Goal: Task Accomplishment & Management: Complete application form

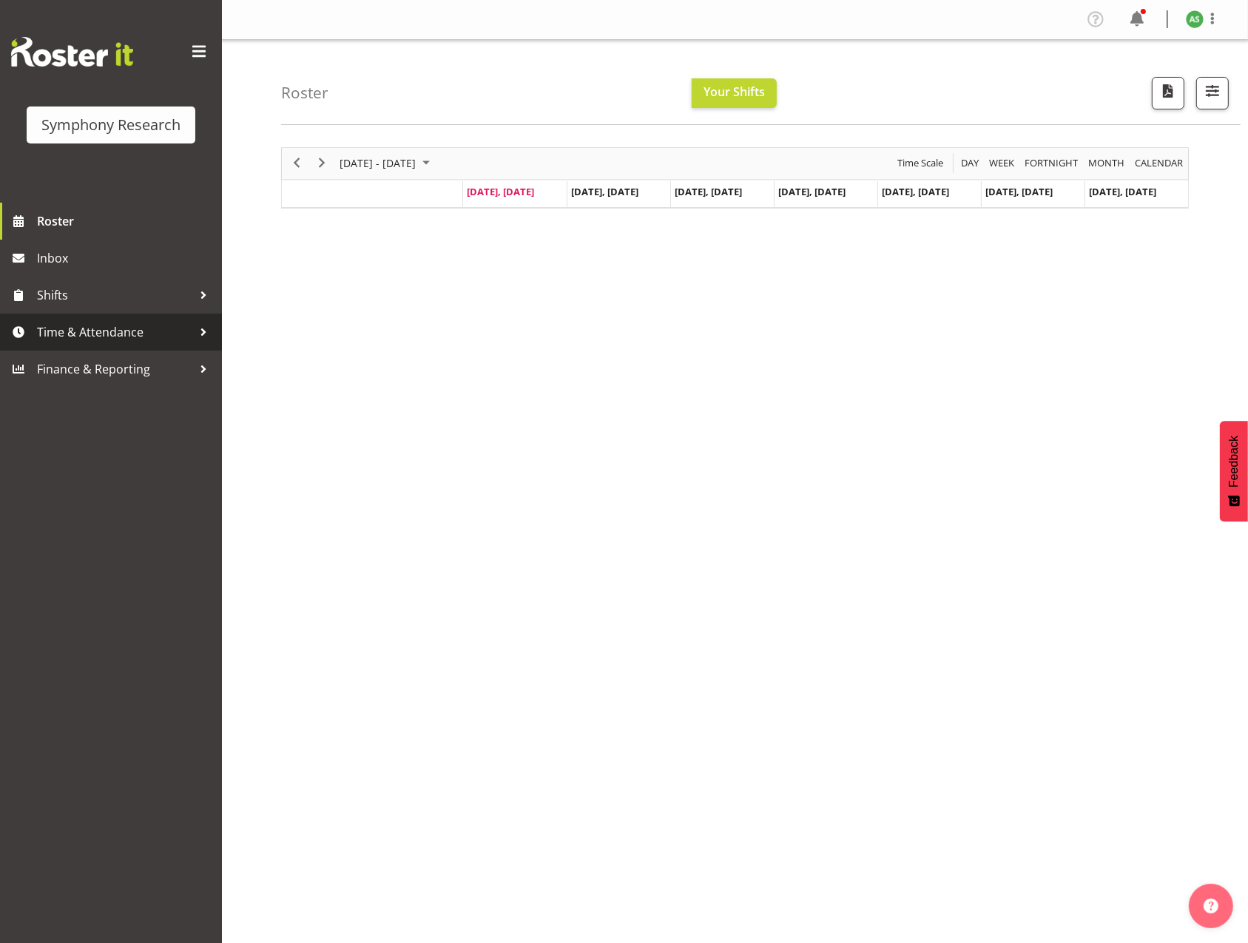
click at [115, 331] on span "Time & Attendance" at bounding box center [114, 332] width 155 height 22
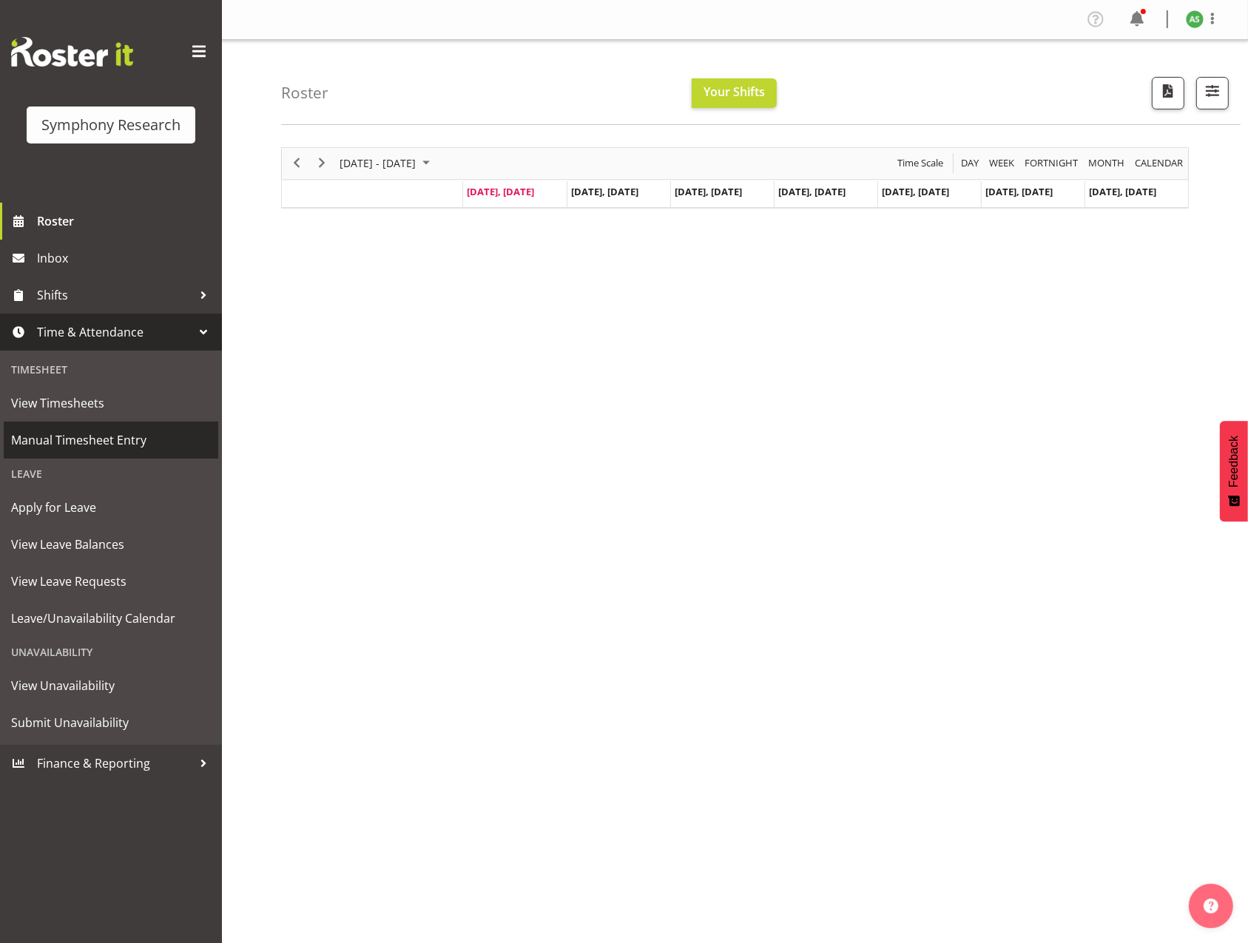
click at [70, 438] on span "Manual Timesheet Entry" at bounding box center [111, 440] width 200 height 22
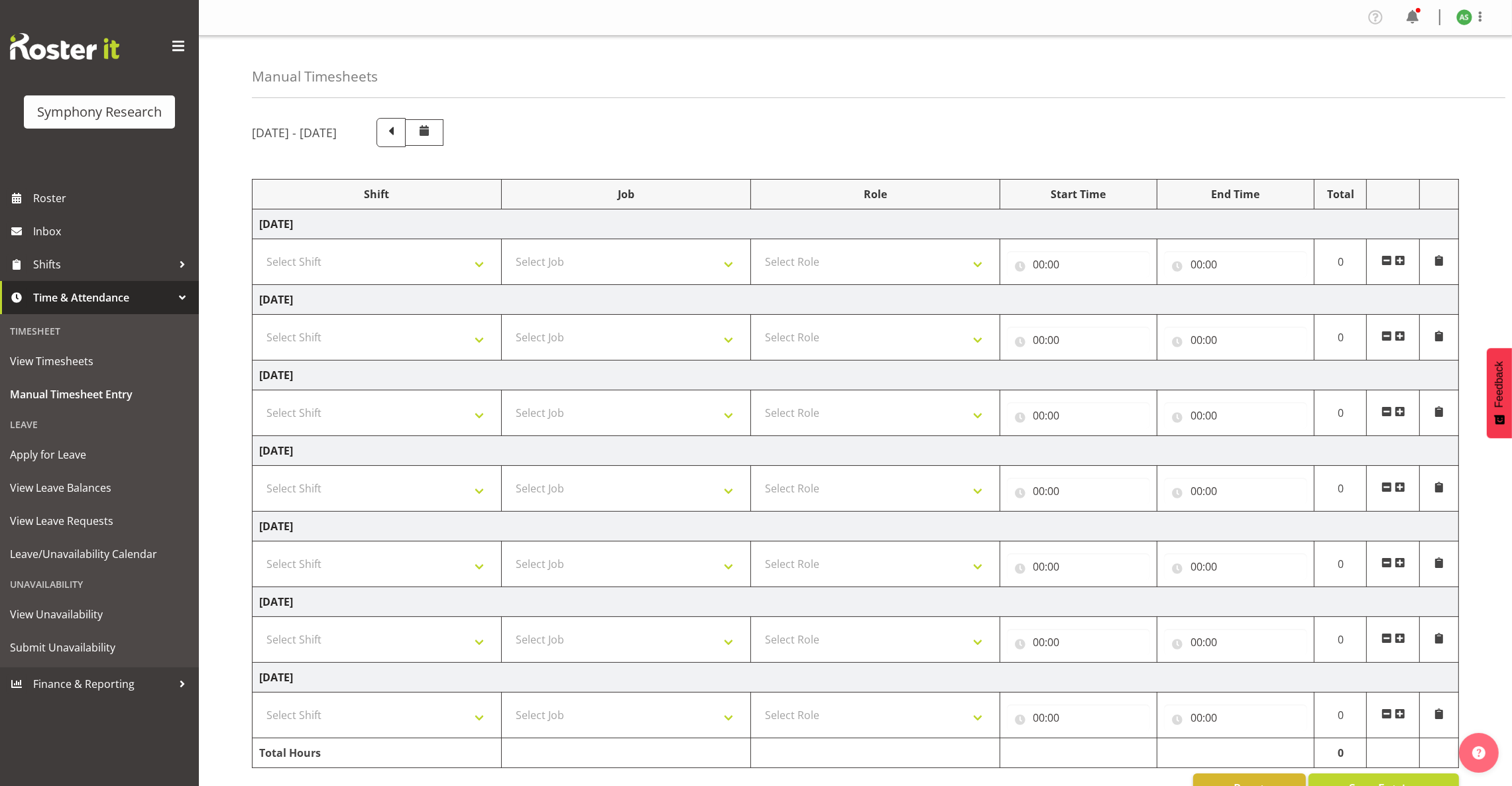
click at [1118, 261] on span at bounding box center [1400, 261] width 11 height 11
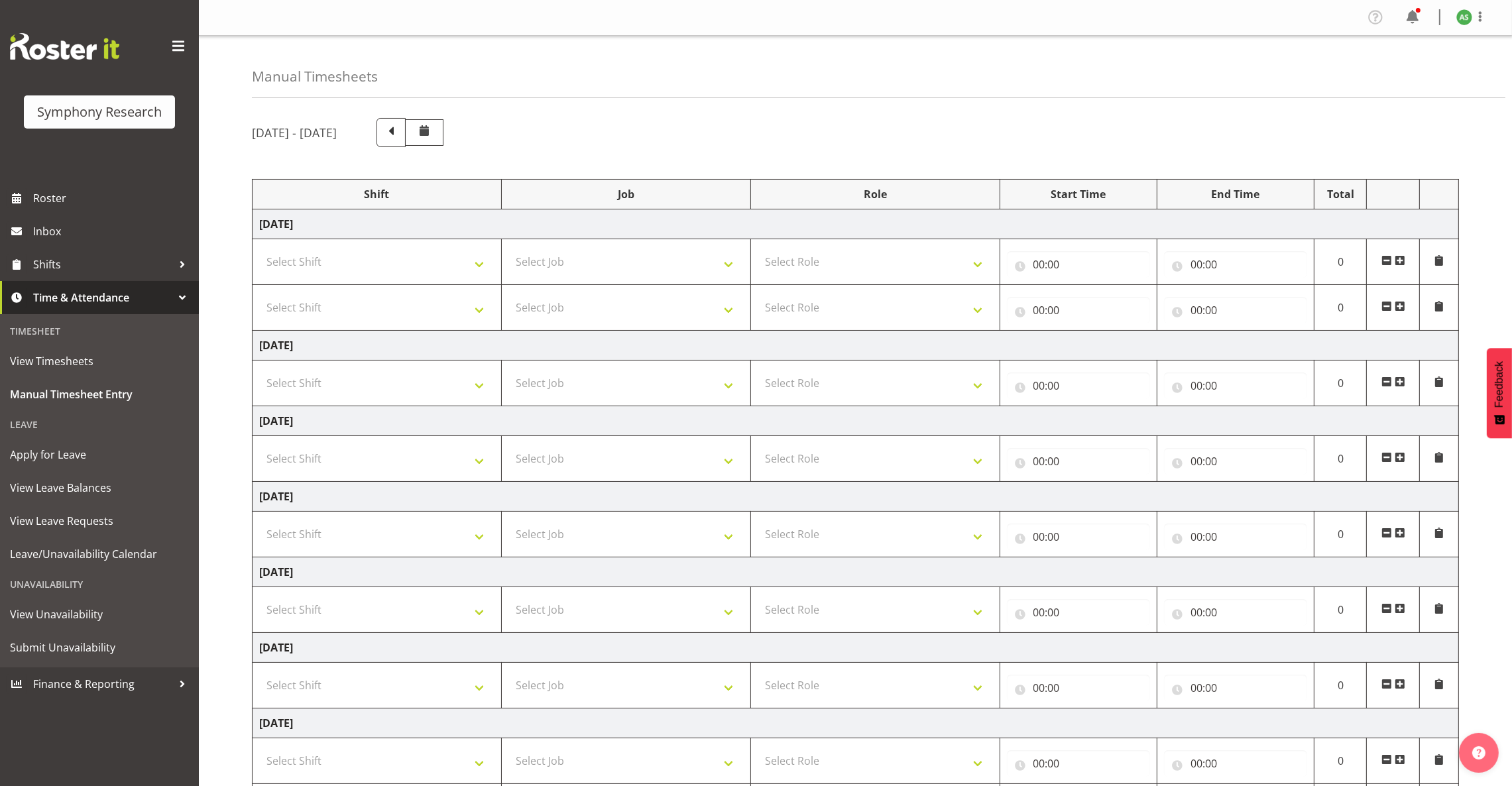
click at [1118, 261] on span at bounding box center [1400, 261] width 11 height 11
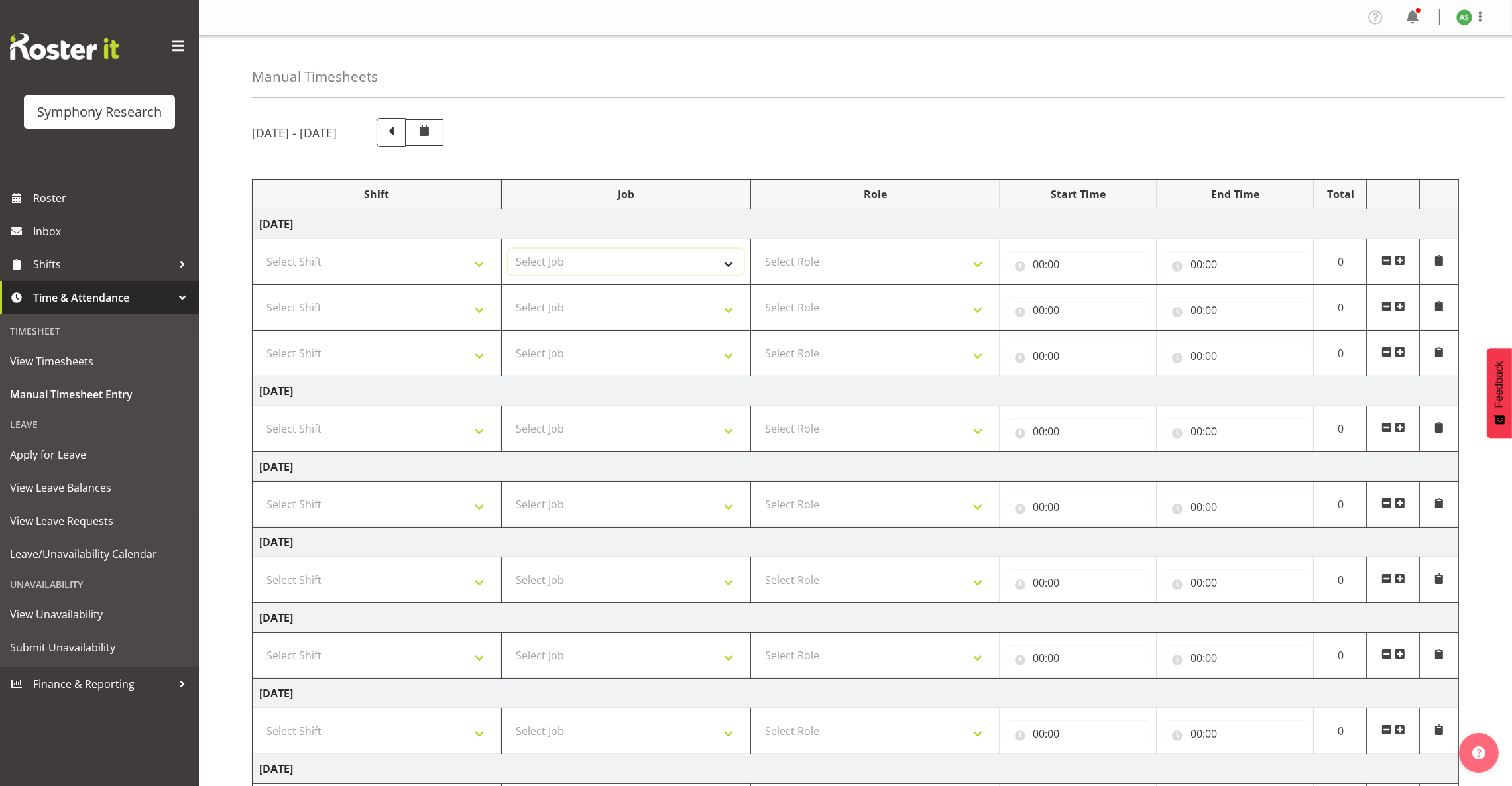
click at [621, 268] on select "Select Job 550060 IF Admin 553492 World Poll Aus Wave 2 Main 2025 553493 World …" at bounding box center [626, 261] width 236 height 27
click at [812, 261] on select "Select Role Briefing Interviewing" at bounding box center [875, 261] width 236 height 27
select select "47"
click at [758, 250] on select "Select Role Briefing Interviewing" at bounding box center [875, 261] width 236 height 27
click at [817, 310] on select "Select Role Briefing Interviewing" at bounding box center [875, 308] width 236 height 27
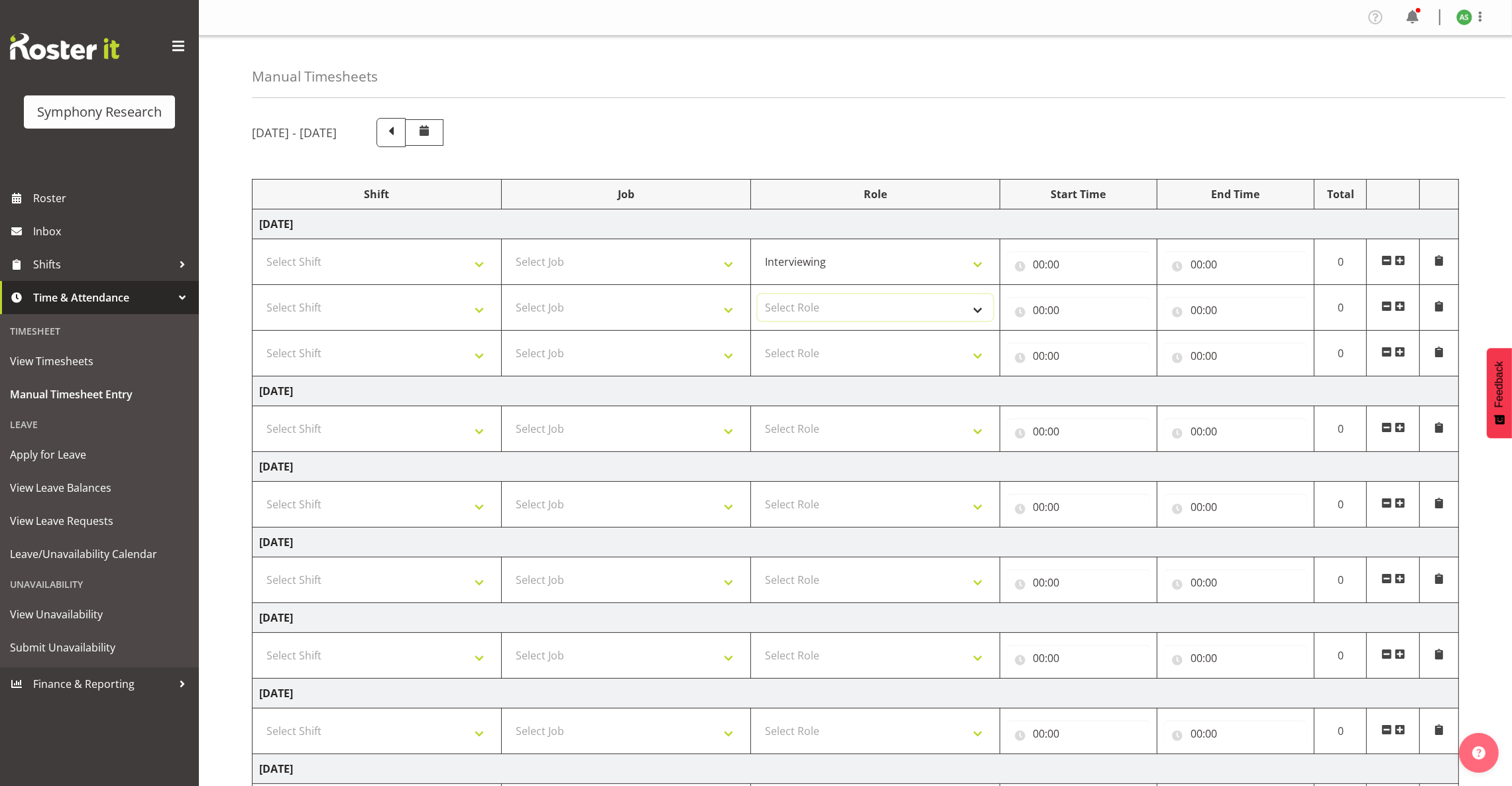
select select "47"
click at [758, 295] on select "Select Role Briefing Interviewing" at bounding box center [875, 308] width 236 height 27
click at [814, 357] on select "Select Role Briefing Interviewing" at bounding box center [875, 354] width 236 height 27
select select "47"
click at [758, 341] on select "Select Role Briefing Interviewing" at bounding box center [875, 354] width 236 height 27
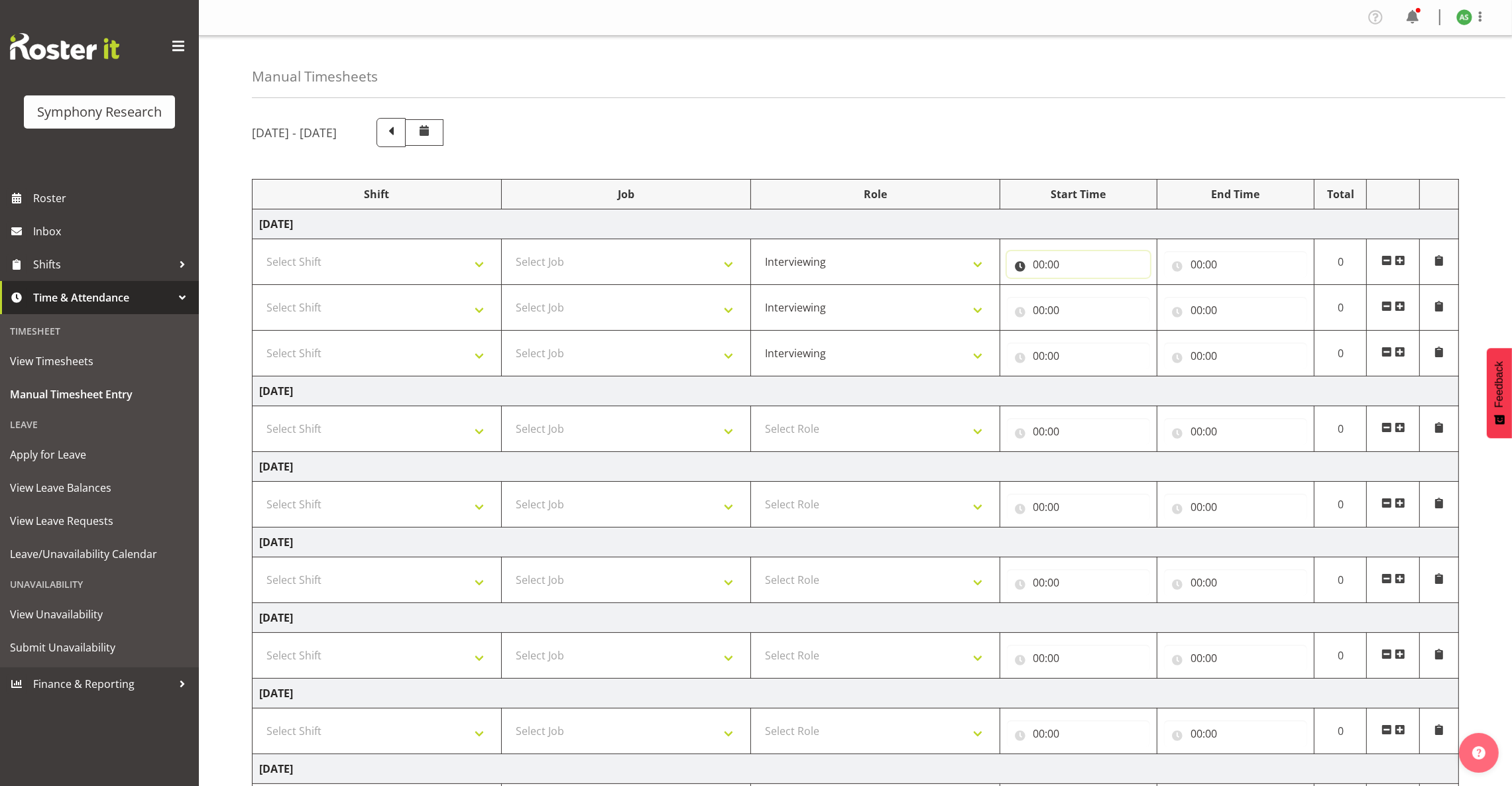
click at [1039, 261] on input "00:00" at bounding box center [1078, 264] width 143 height 27
click at [1092, 296] on select "00 01 02 03 04 05 06 07 08 09 10 11 12 13 14 15 16 17 18 19 20 21 22 23" at bounding box center [1096, 299] width 30 height 27
select select "1"
click at [1082, 286] on select "00 01 02 03 04 05 06 07 08 09 10 11 12 13 14 15 16 17 18 19 20 21 22 23" at bounding box center [1096, 299] width 30 height 27
type input "01:00"
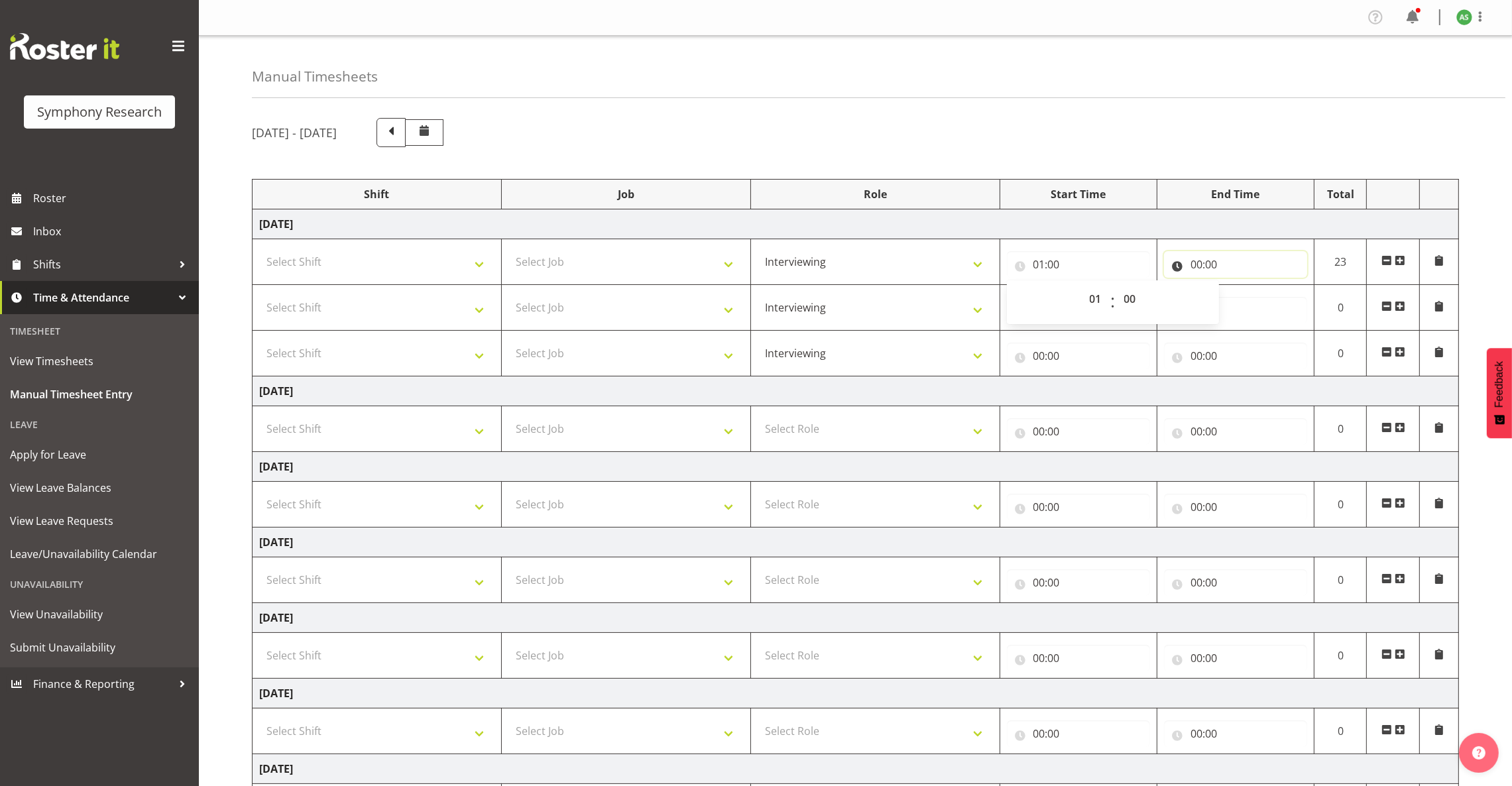
click at [1118, 264] on input "00:00" at bounding box center [1235, 264] width 143 height 27
click at [1044, 262] on input "01:00" at bounding box center [1078, 264] width 143 height 27
click at [1042, 262] on input "01:00" at bounding box center [1078, 264] width 143 height 27
click at [1040, 262] on input "01:00" at bounding box center [1078, 264] width 143 height 27
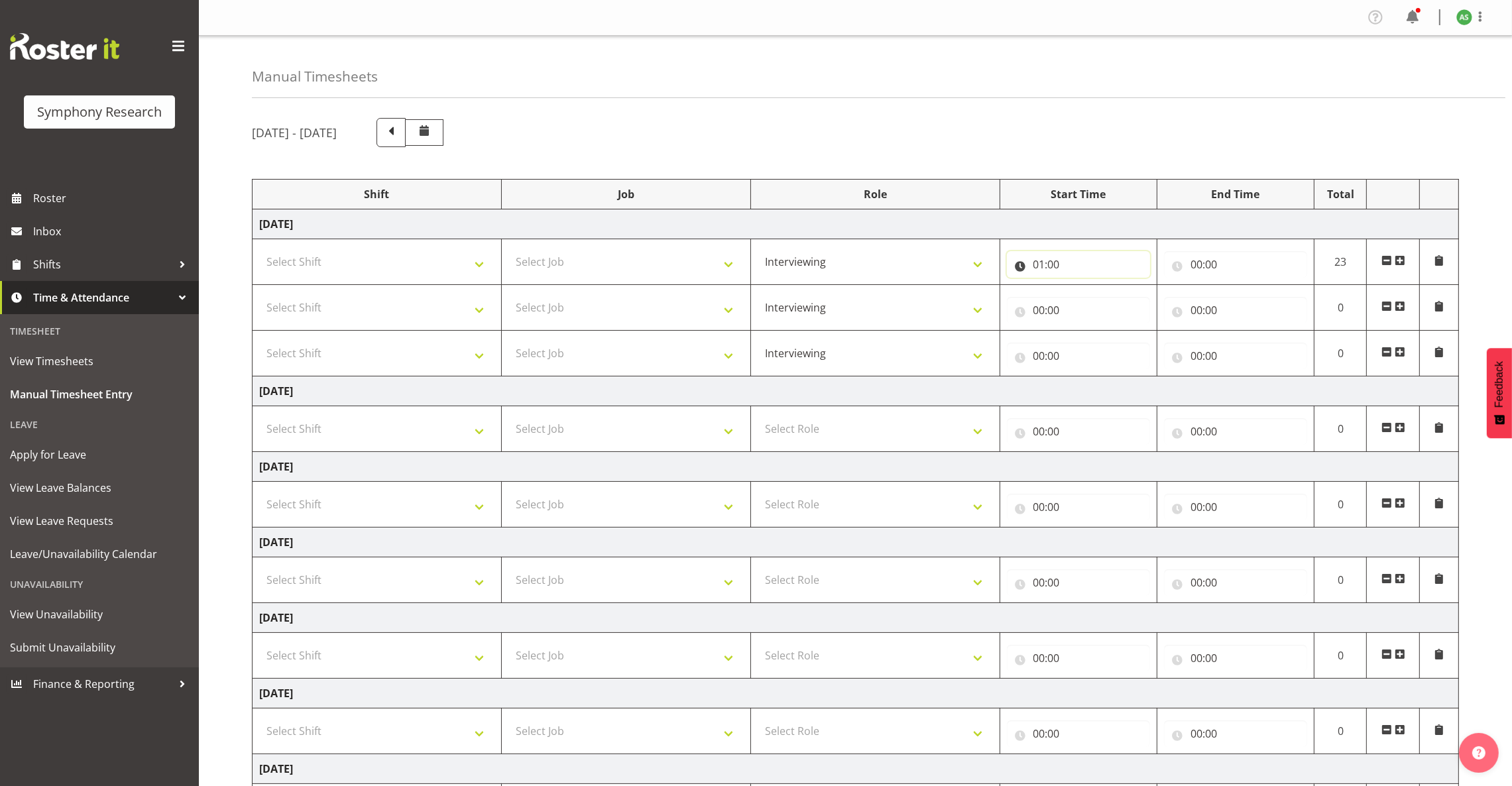
click at [1036, 265] on input "01:00" at bounding box center [1078, 264] width 143 height 27
click at [1093, 301] on select "00 01 02 03 04 05 06 07 08 09 10 11 12 13 14 15 16 17 18 19 20 21 22 23" at bounding box center [1096, 299] width 30 height 27
select select "13"
click at [1082, 286] on select "00 01 02 03 04 05 06 07 08 09 10 11 12 13 14 15 16 17 18 19 20 21 22 23" at bounding box center [1096, 299] width 30 height 27
type input "13:00"
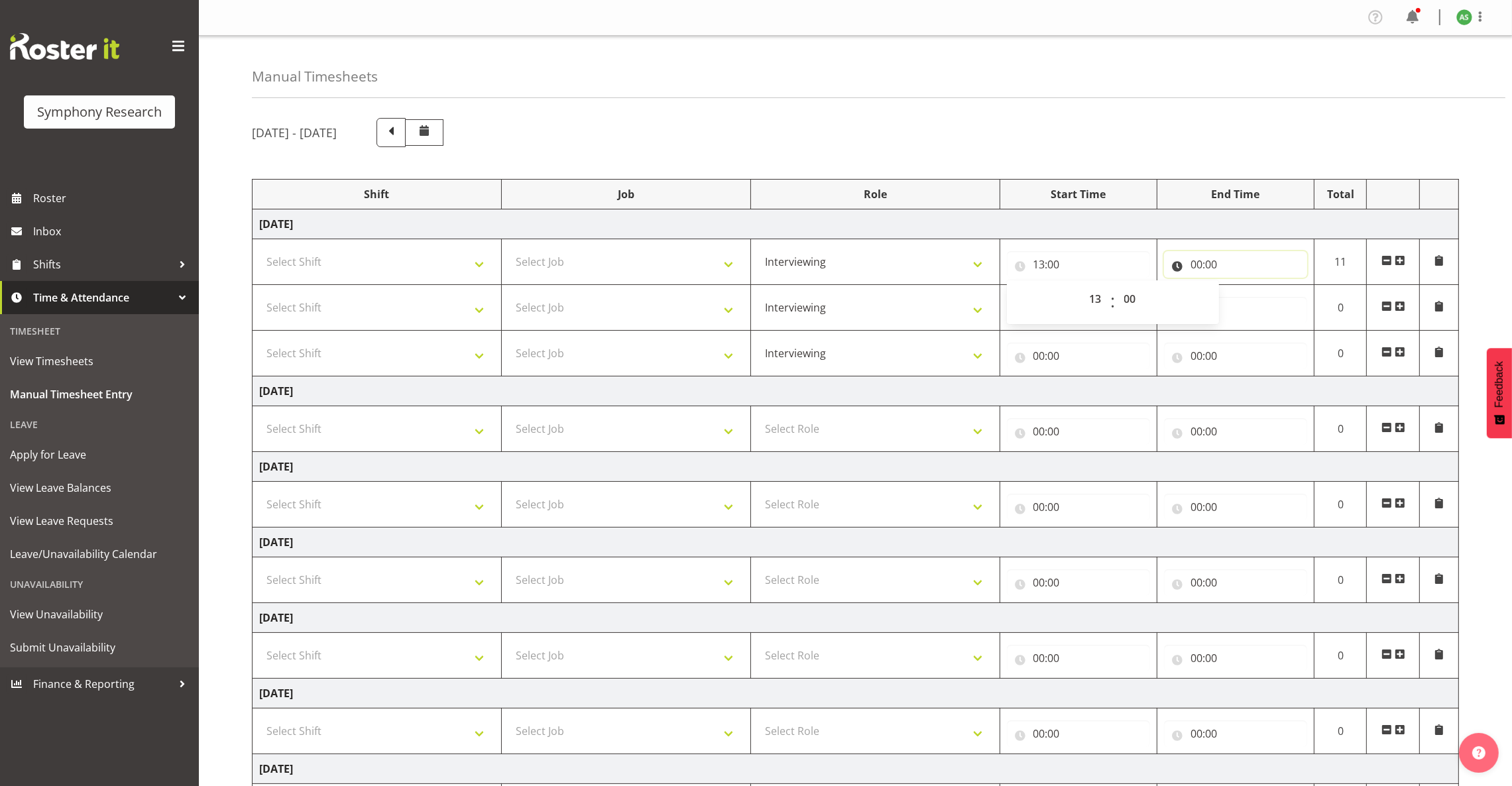
click at [1118, 264] on input "00:00" at bounding box center [1235, 264] width 143 height 27
click at [1118, 294] on select "00 01 02 03 04 05 06 07 08 09 10 11 12 13 14 15 16 17 18 19 20 21 22 23" at bounding box center [1254, 299] width 30 height 27
select select "16"
click at [1118, 286] on select "00 01 02 03 04 05 06 07 08 09 10 11 12 13 14 15 16 17 18 19 20 21 22 23" at bounding box center [1254, 299] width 30 height 27
type input "16:00"
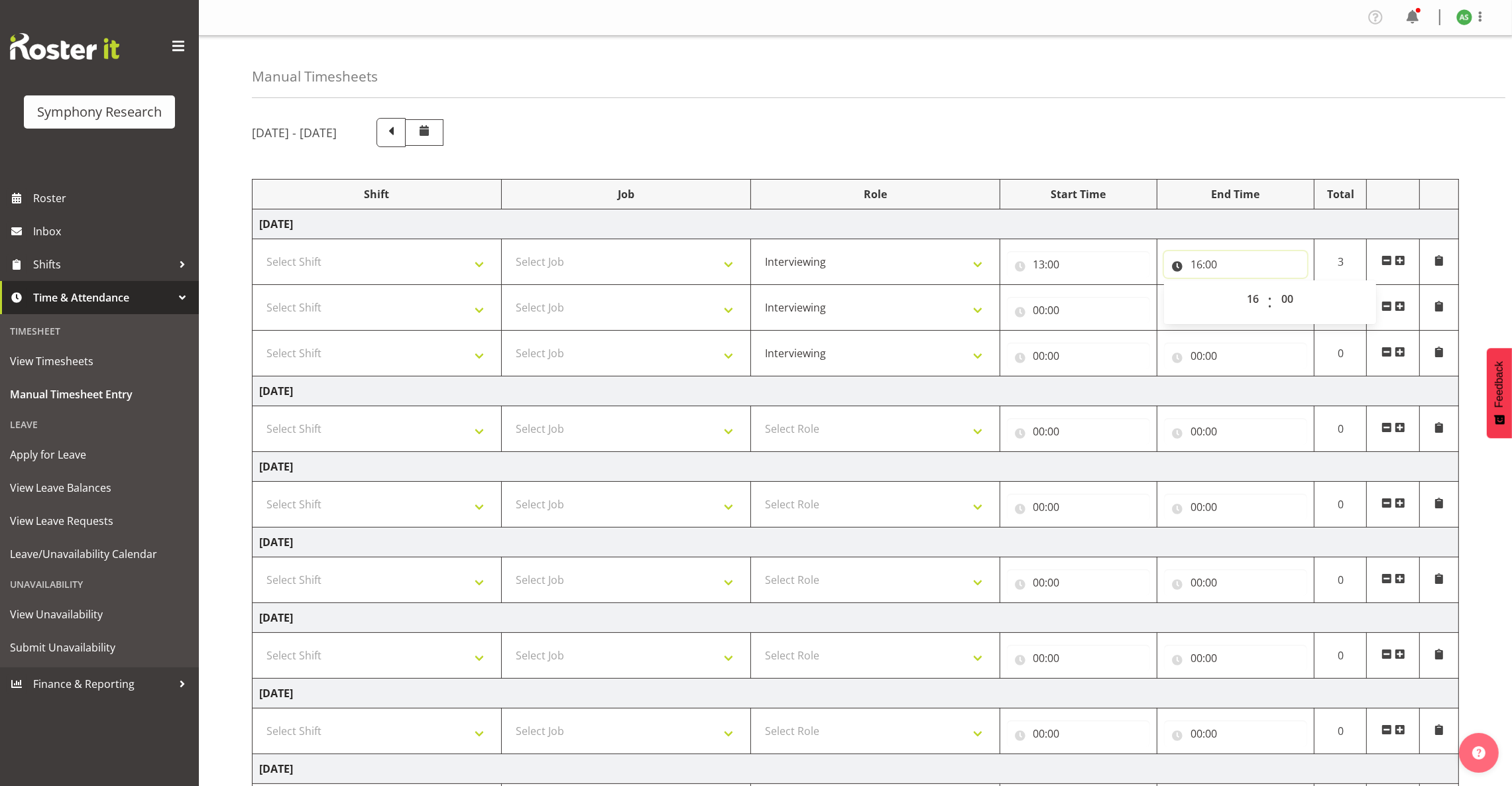
click at [1118, 261] on input "16:00" at bounding box center [1235, 264] width 143 height 27
click at [1118, 260] on input "16:00" at bounding box center [1235, 264] width 143 height 27
click at [1118, 299] on select "00 01 02 03 04 05 06 07 08 09 10 11 12 13 14 15 16 17 18 19 20 21 22 23 24 25 2…" at bounding box center [1288, 299] width 30 height 27
click at [1118, 304] on select "00 01 02 03 04 05 06 07 08 09 10 11 12 13 14 15 16 17 18 19 20 21 22 23 24 25 2…" at bounding box center [1288, 299] width 30 height 27
select select "30"
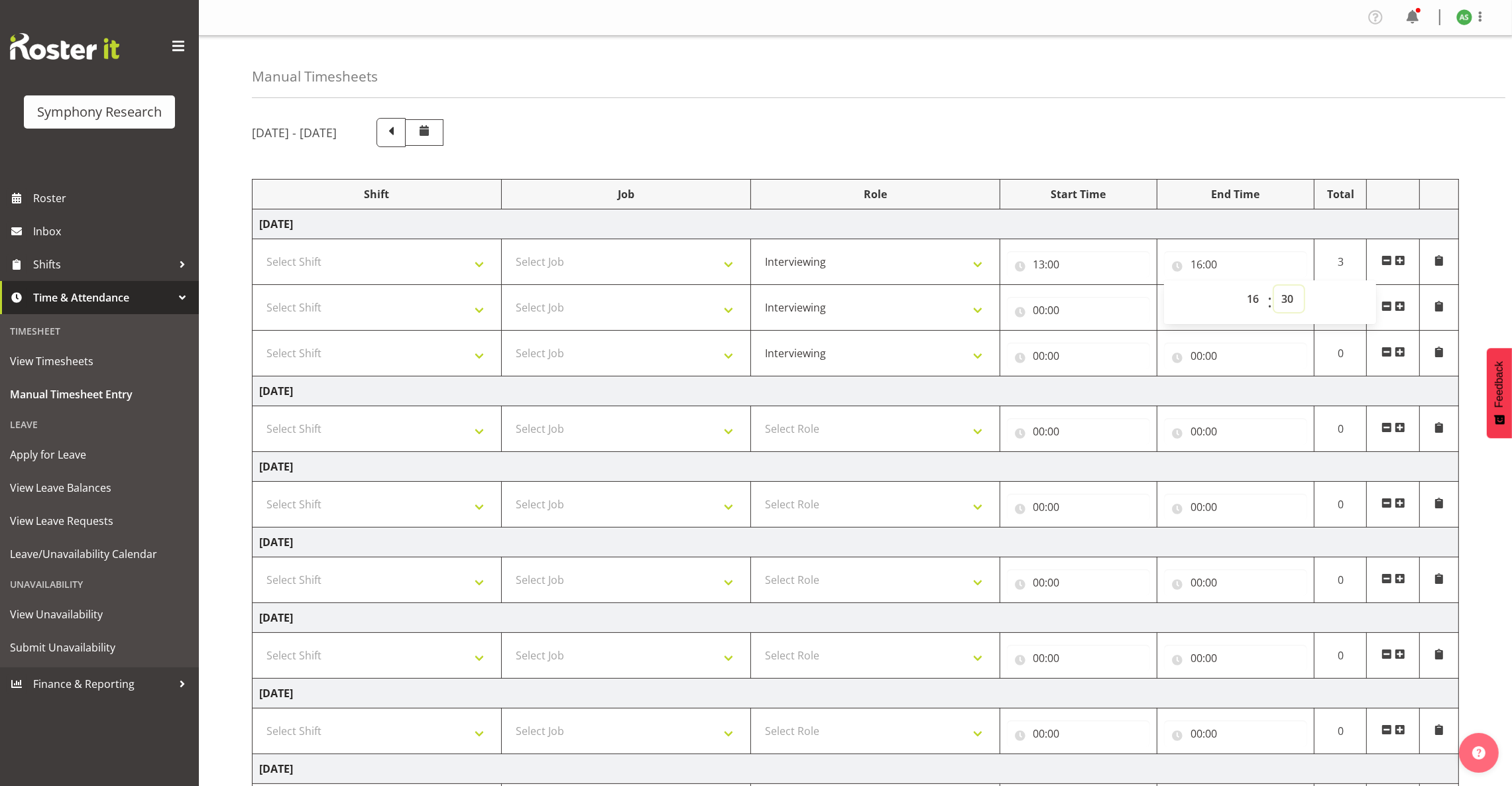
click at [1118, 286] on select "00 01 02 03 04 05 06 07 08 09 10 11 12 13 14 15 16 17 18 19 20 21 22 23 24 25 2…" at bounding box center [1288, 299] width 30 height 27
type input "16:30"
click at [458, 257] on select "Select Shift !!Weekend Residential (Roster IT Shift Label) *Business 9/10am ~ 4…" at bounding box center [376, 261] width 236 height 27
select select "26078"
click at [259, 250] on select "Select Shift !!Weekend Residential (Roster IT Shift Label) *Business 9/10am ~ 4…" at bounding box center [376, 261] width 236 height 27
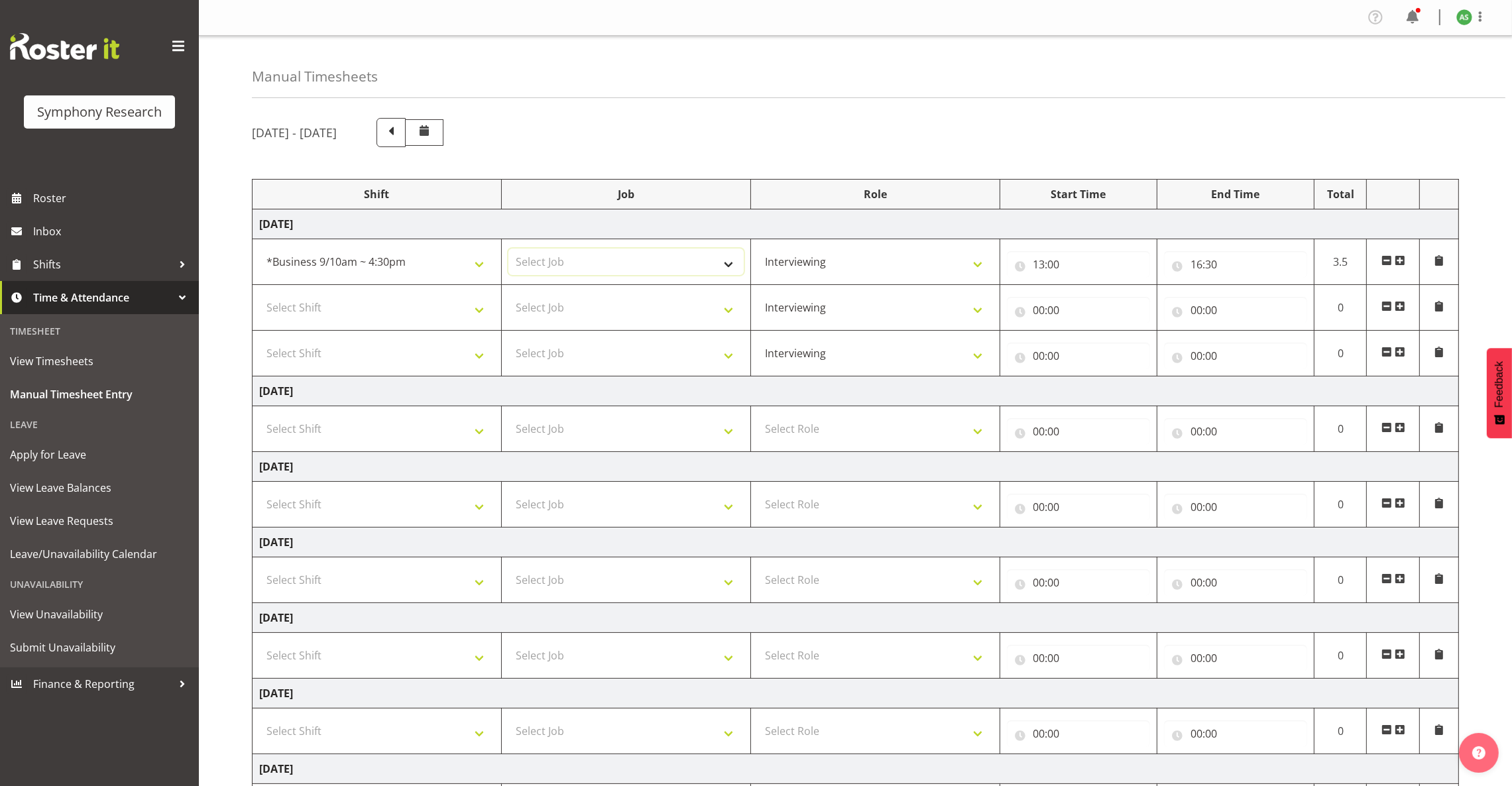
click at [546, 253] on select "Select Job 550060 IF Admin 553492 World Poll Aus Wave 2 Main 2025 553493 World …" at bounding box center [626, 261] width 236 height 27
select select "10499"
click at [509, 250] on select "Select Job 550060 IF Admin 553492 World Poll Aus Wave 2 Main 2025 553493 World …" at bounding box center [626, 261] width 236 height 27
click at [1118, 266] on input "16:30" at bounding box center [1235, 264] width 143 height 27
click at [1118, 300] on select "00 01 02 03 04 05 06 07 08 09 10 11 12 13 14 15 16 17 18 19 20 21 22 23" at bounding box center [1254, 299] width 30 height 27
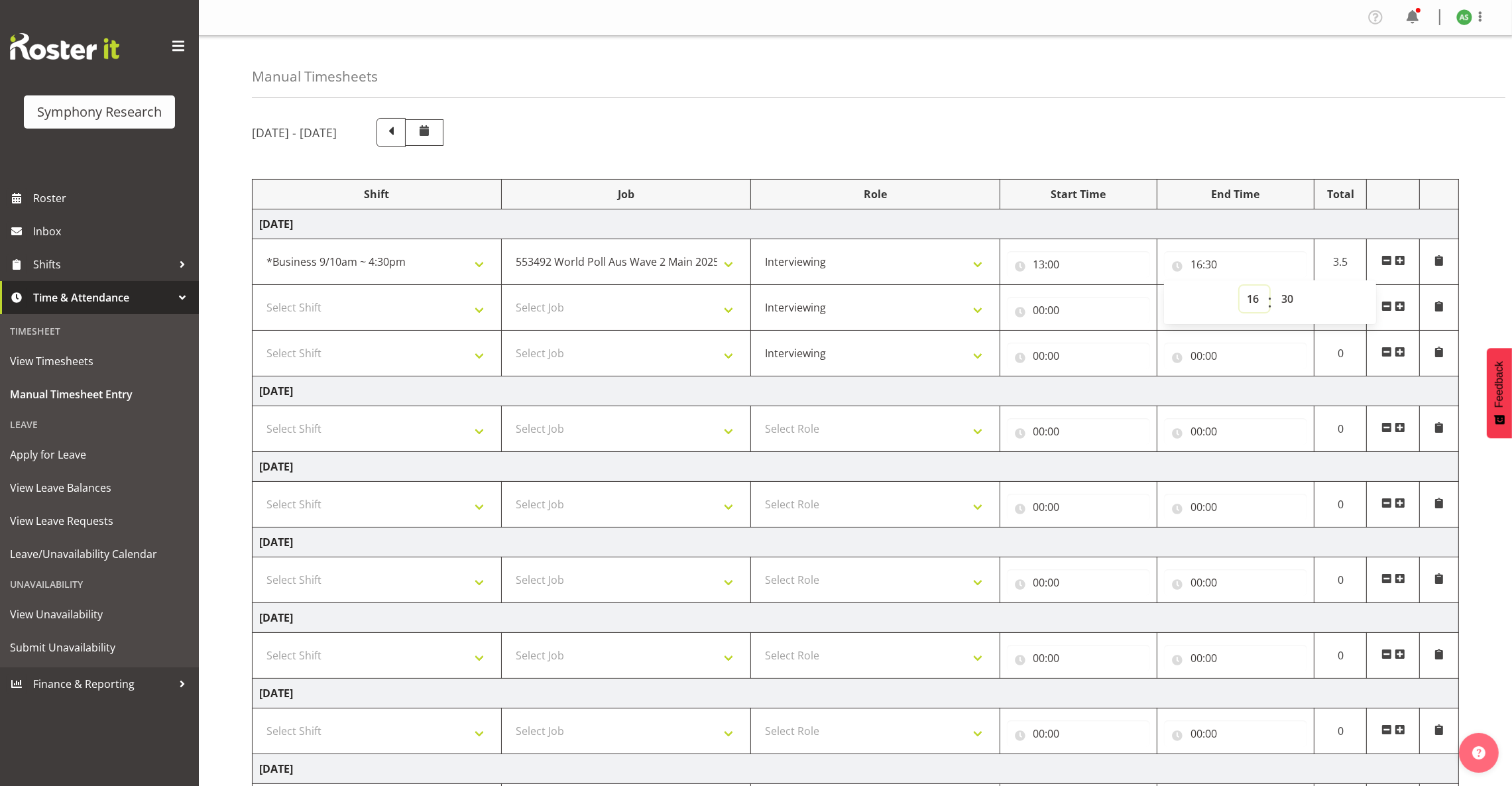
select select "15"
click at [1118, 286] on select "00 01 02 03 04 05 06 07 08 09 10 11 12 13 14 15 16 17 18 19 20 21 22 23" at bounding box center [1254, 299] width 30 height 27
type input "15:30"
click at [1118, 261] on input "15:30" at bounding box center [1235, 264] width 143 height 27
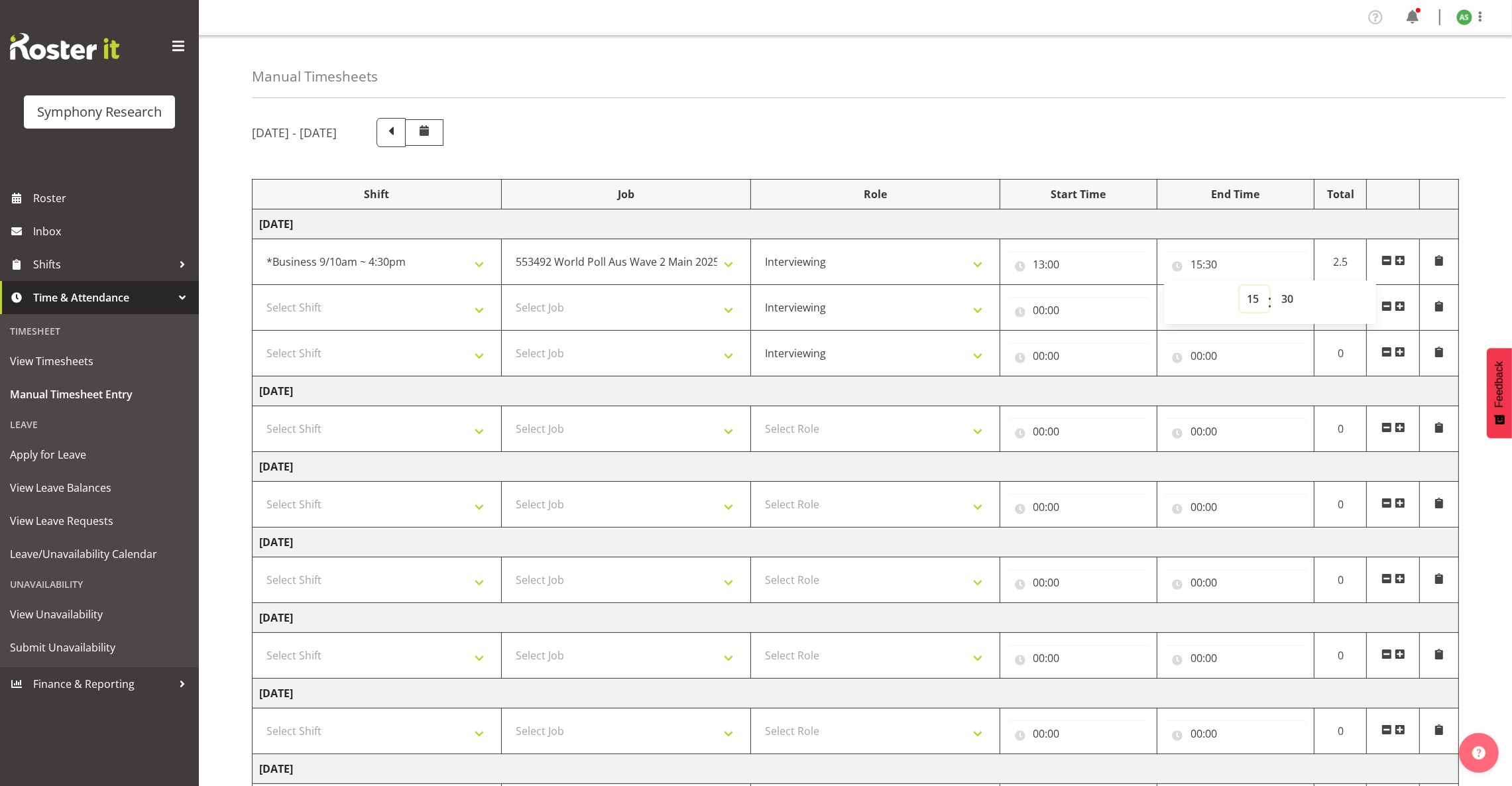
click at [1118, 299] on select "00 01 02 03 04 05 06 07 08 09 10 11 12 13 14 15 16 17 18 19 20 21 22 23" at bounding box center [1254, 299] width 30 height 27
select select "16"
click at [1118, 286] on select "00 01 02 03 04 05 06 07 08 09 10 11 12 13 14 15 16 17 18 19 20 21 22 23" at bounding box center [1254, 299] width 30 height 27
type input "16:30"
click at [674, 305] on select "Select Job 550060 IF Admin 553492 World Poll Aus Wave 2 Main 2025 553493 World …" at bounding box center [626, 308] width 236 height 27
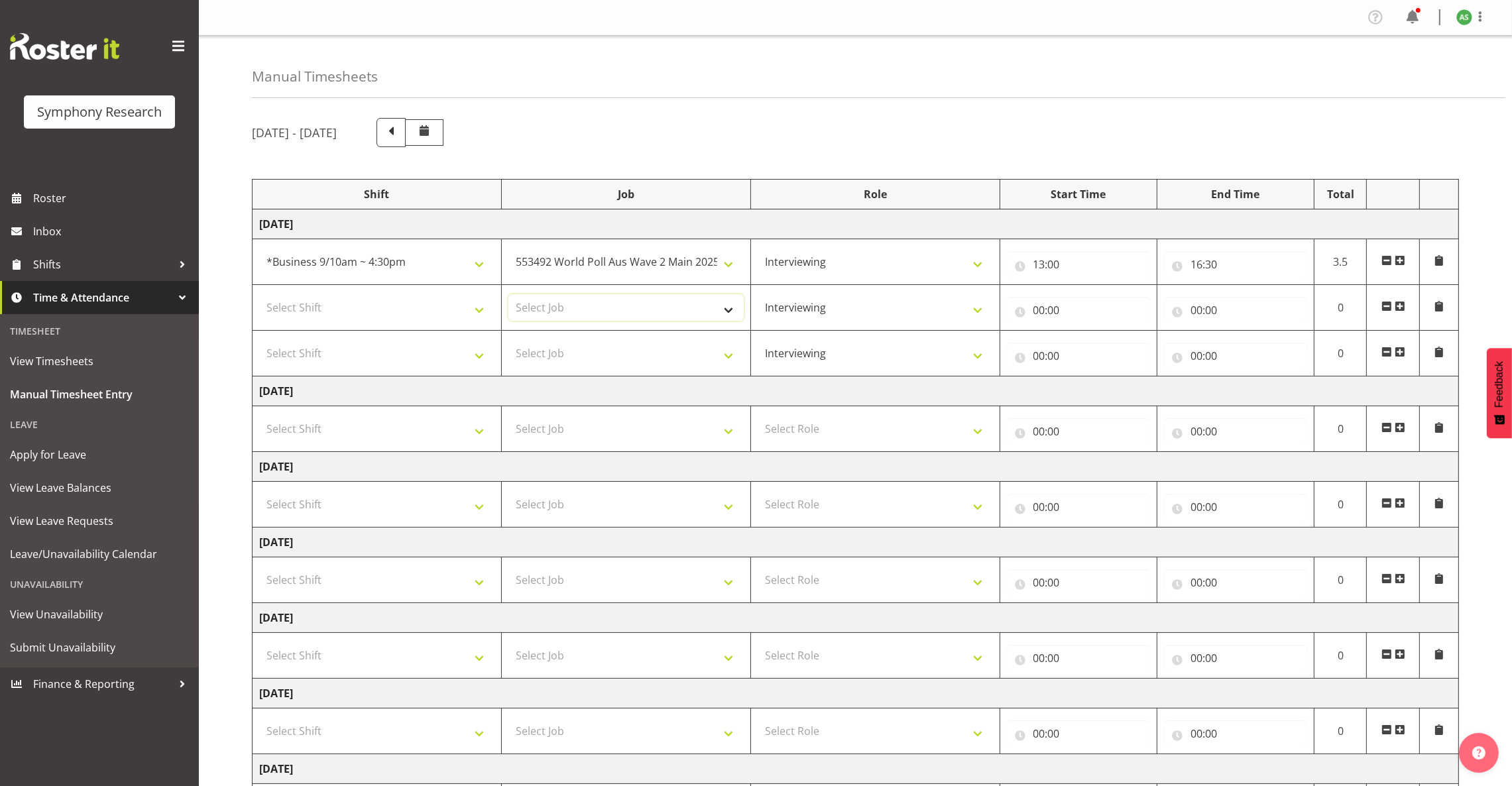
select select "10499"
click at [509, 295] on select "Select Job 550060 IF Admin 553492 World Poll Aus Wave 2 Main 2025 553493 World …" at bounding box center [626, 308] width 236 height 27
click at [666, 342] on select "Select Job 550060 IF Admin 553492 World Poll Aus Wave 2 Main 2025 553493 World …" at bounding box center [626, 354] width 236 height 27
select select "10499"
click at [509, 341] on select "Select Job 550060 IF Admin 553492 World Poll Aus Wave 2 Main 2025 553493 World …" at bounding box center [626, 354] width 236 height 27
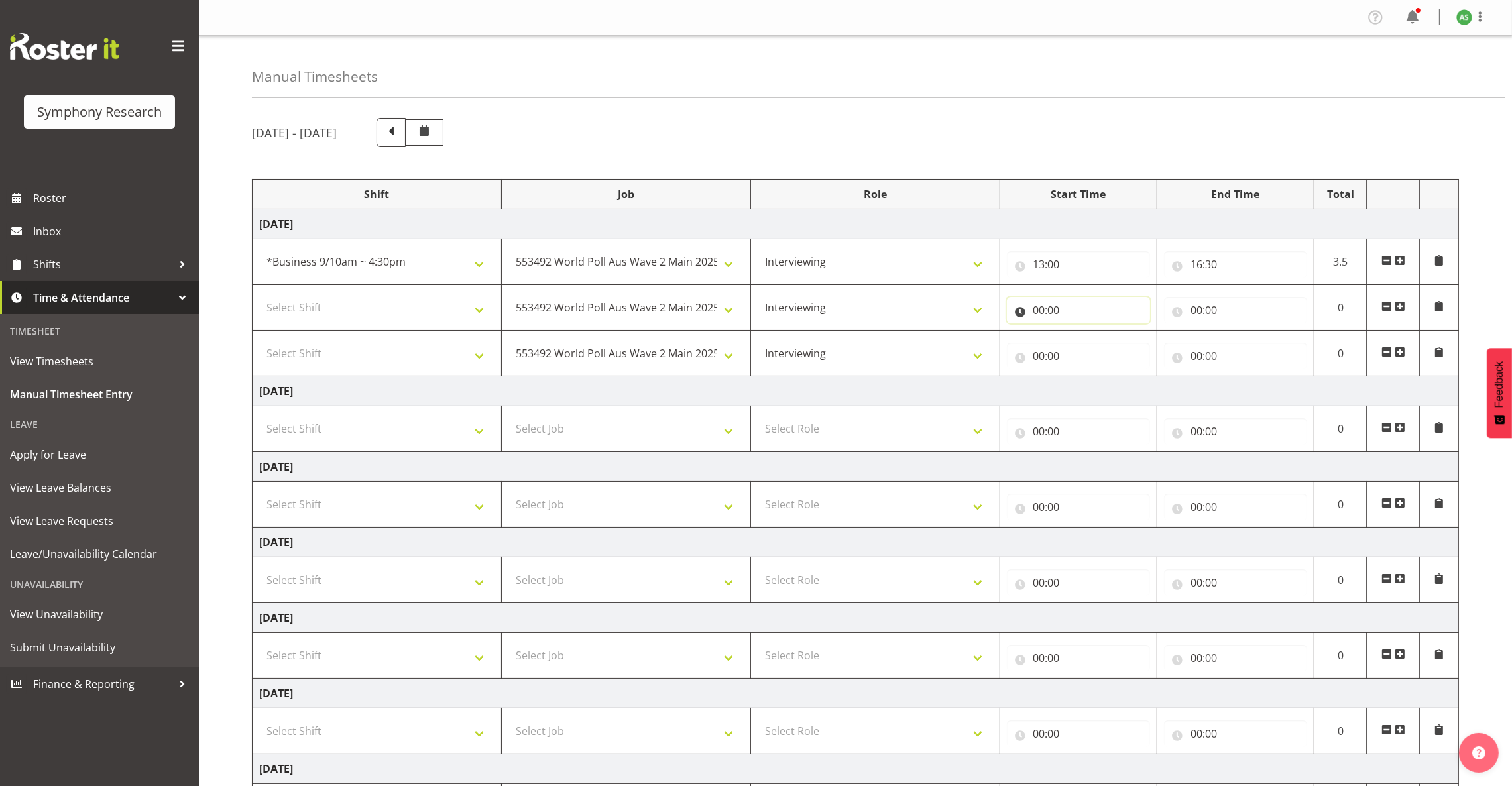
click at [1039, 314] on input "00:00" at bounding box center [1078, 311] width 143 height 27
click at [1095, 345] on select "00 01 02 03 04 05 06 07 08 09 10 11 12 13 14 15 16 17 18 19 20 21 22 23" at bounding box center [1096, 345] width 30 height 27
select select "17"
click at [1082, 332] on select "00 01 02 03 04 05 06 07 08 09 10 11 12 13 14 15 16 17 18 19 20 21 22 23" at bounding box center [1096, 345] width 30 height 27
type input "17:00"
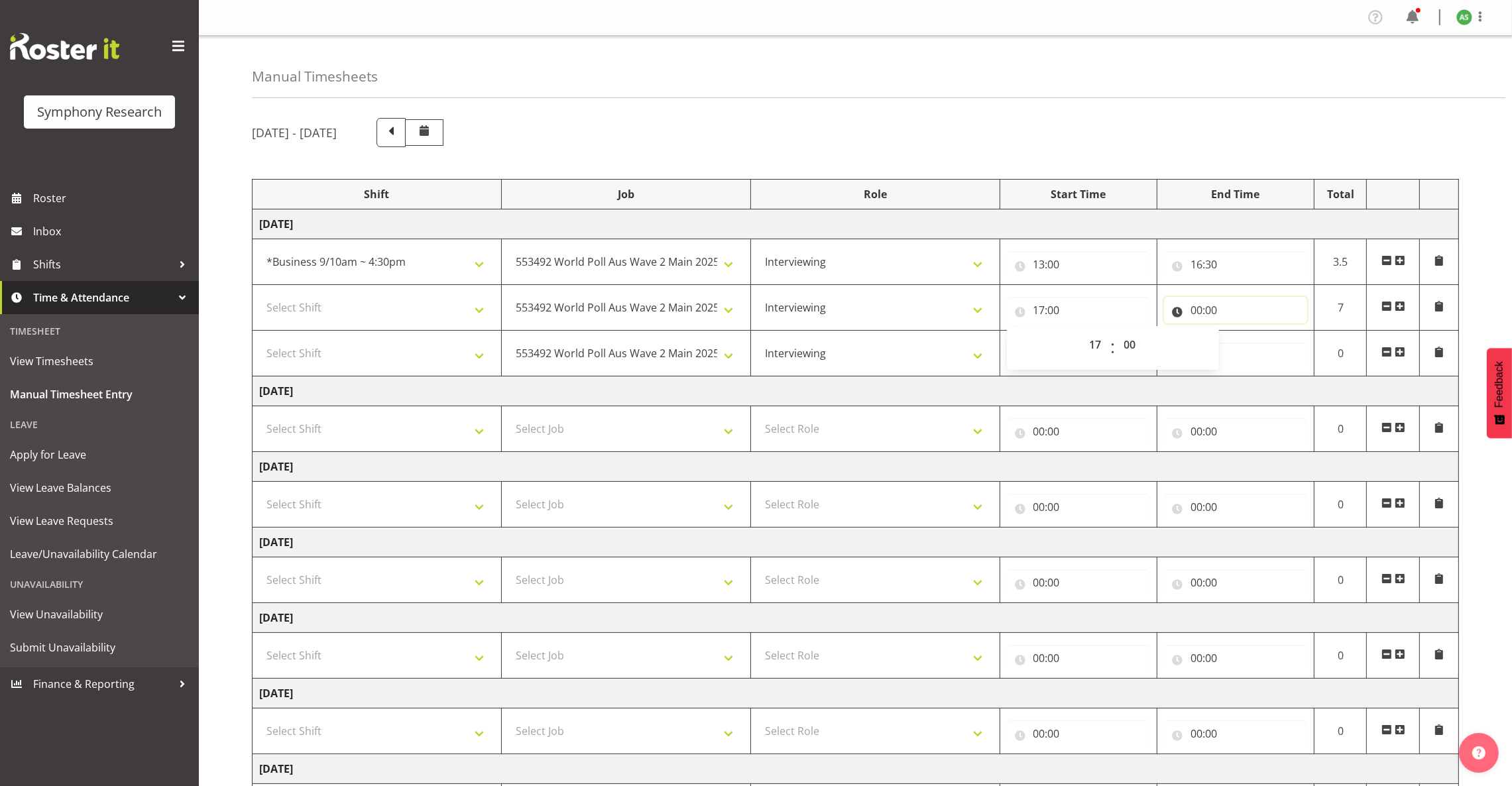
click at [1118, 312] on input "00:00" at bounding box center [1235, 311] width 143 height 27
click at [1118, 345] on select "00 01 02 03 04 05 06 07 08 09 10 11 12 13 14 15 16 17 18 19 20 21 22 23" at bounding box center [1254, 345] width 30 height 27
select select "20"
click at [1118, 332] on select "00 01 02 03 04 05 06 07 08 09 10 11 12 13 14 15 16 17 18 19 20 21 22 23" at bounding box center [1254, 345] width 30 height 27
type input "20:00"
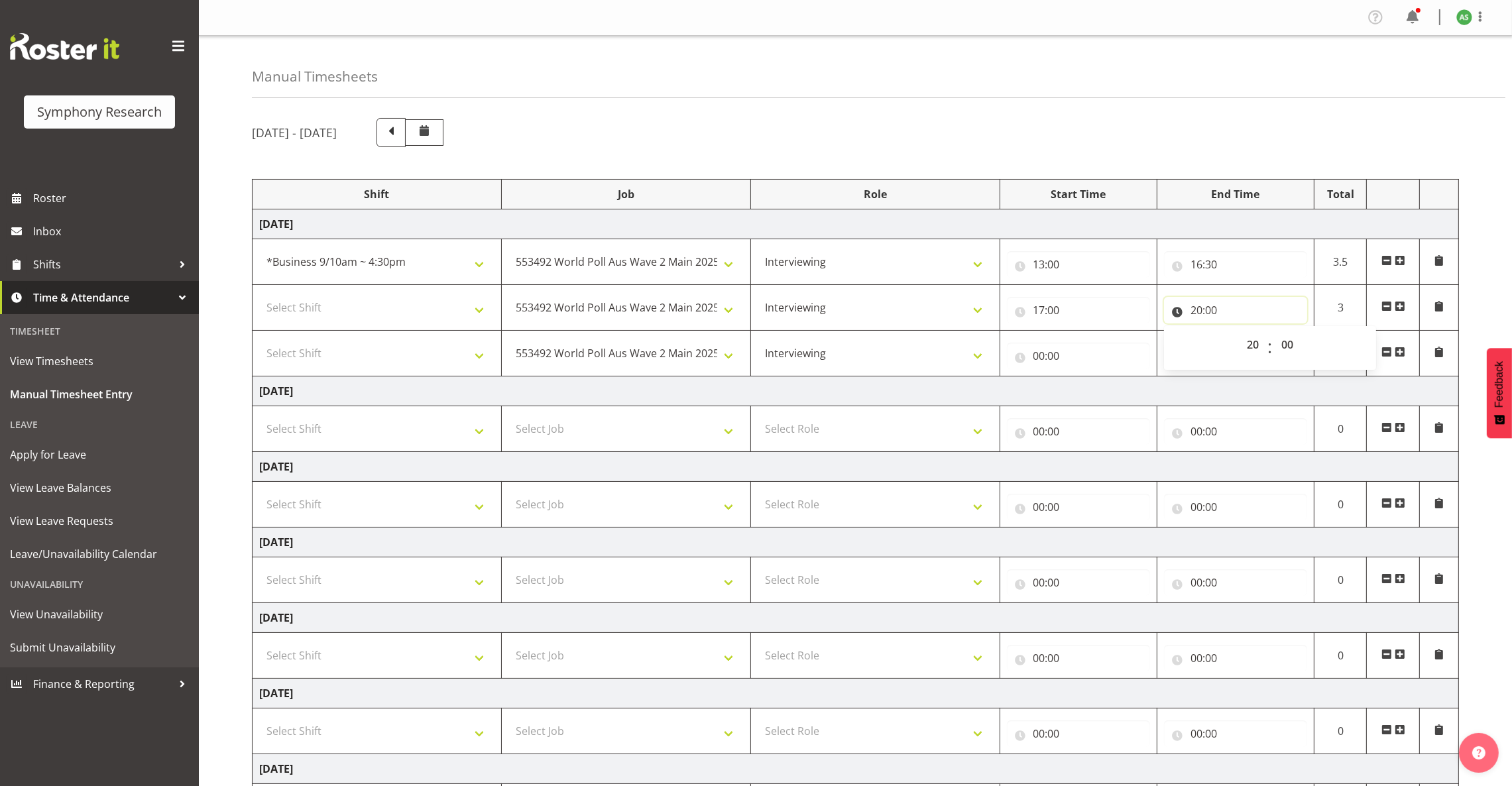
click at [1118, 312] on input "20:00" at bounding box center [1235, 311] width 143 height 27
click at [1118, 345] on select "00 01 02 03 04 05 06 07 08 09 10 11 12 13 14 15 16 17 18 19 20 21 22 23 24 25 2…" at bounding box center [1288, 345] width 30 height 27
select select "30"
click at [1118, 332] on select "00 01 02 03 04 05 06 07 08 09 10 11 12 13 14 15 16 17 18 19 20 21 22 23 24 25 2…" at bounding box center [1288, 345] width 30 height 27
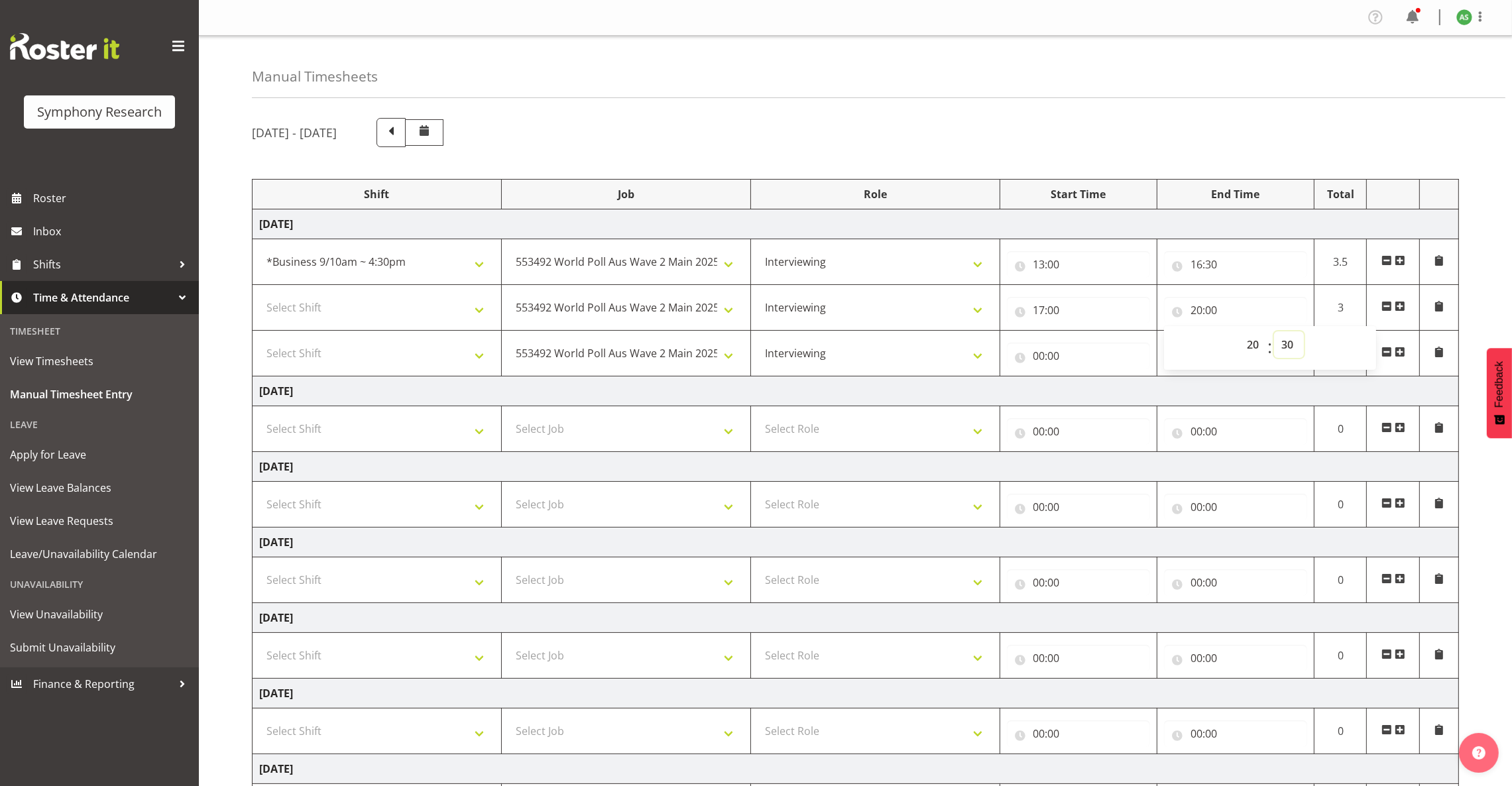
type input "20:30"
click at [1034, 357] on input "00:00" at bounding box center [1078, 356] width 143 height 27
click at [1093, 389] on select "00 01 02 03 04 05 06 07 08 09 10 11 12 13 14 15 16 17 18 19 20 21 22 23" at bounding box center [1096, 390] width 30 height 27
select select "21"
click at [1082, 379] on select "00 01 02 03 04 05 06 07 08 09 10 11 12 13 14 15 16 17 18 19 20 21 22 23" at bounding box center [1096, 390] width 30 height 27
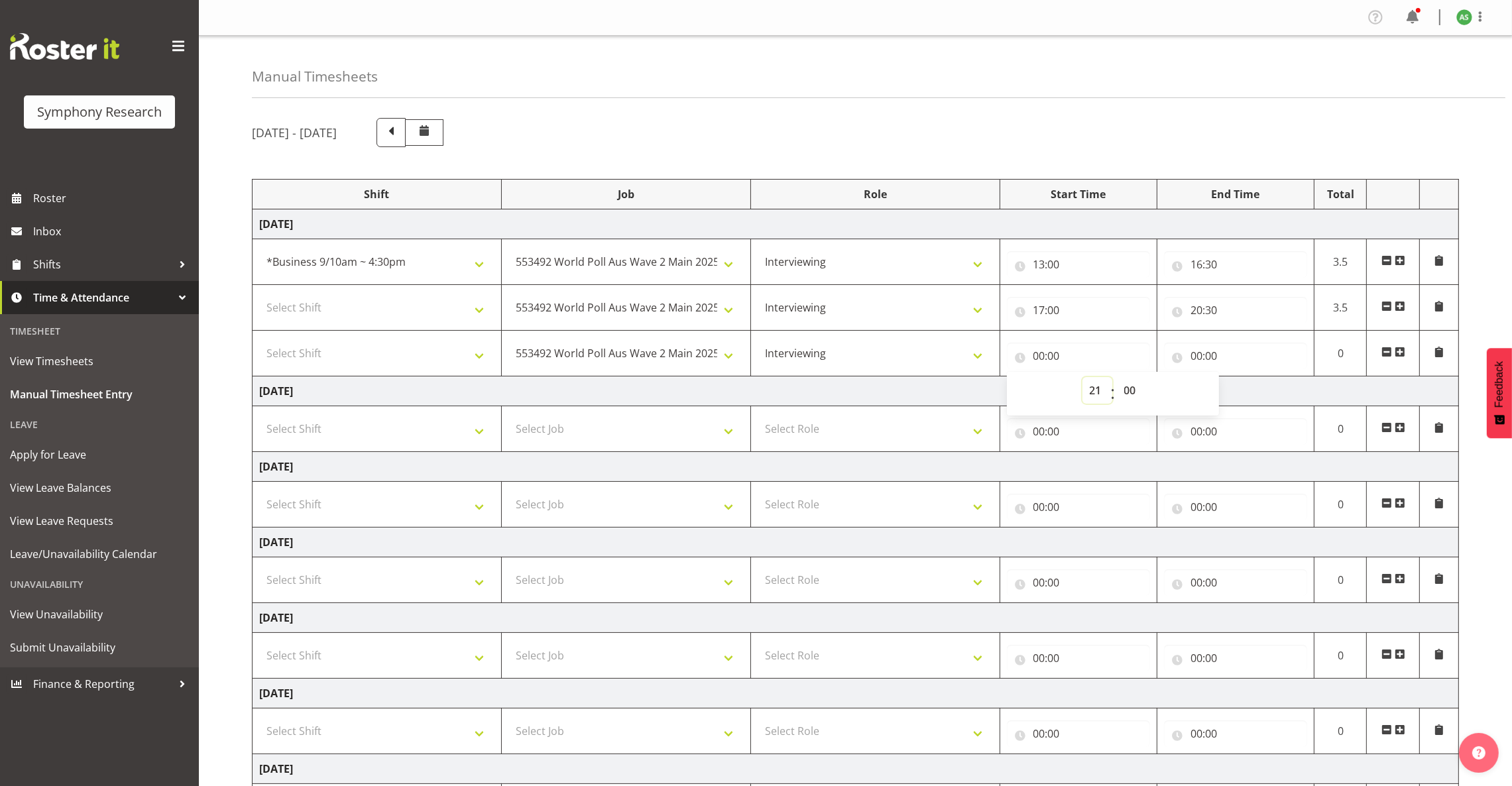
type input "21:00"
click at [1118, 356] on input "00:00" at bounding box center [1235, 356] width 143 height 27
click at [1118, 389] on select "00 01 02 03 04 05 06 07 08 09 10 11 12 13 14 15 16 17 18 19 20 21 22 23" at bounding box center [1254, 390] width 30 height 27
select select "22"
click at [1118, 379] on select "00 01 02 03 04 05 06 07 08 09 10 11 12 13 14 15 16 17 18 19 20 21 22 23" at bounding box center [1254, 390] width 30 height 27
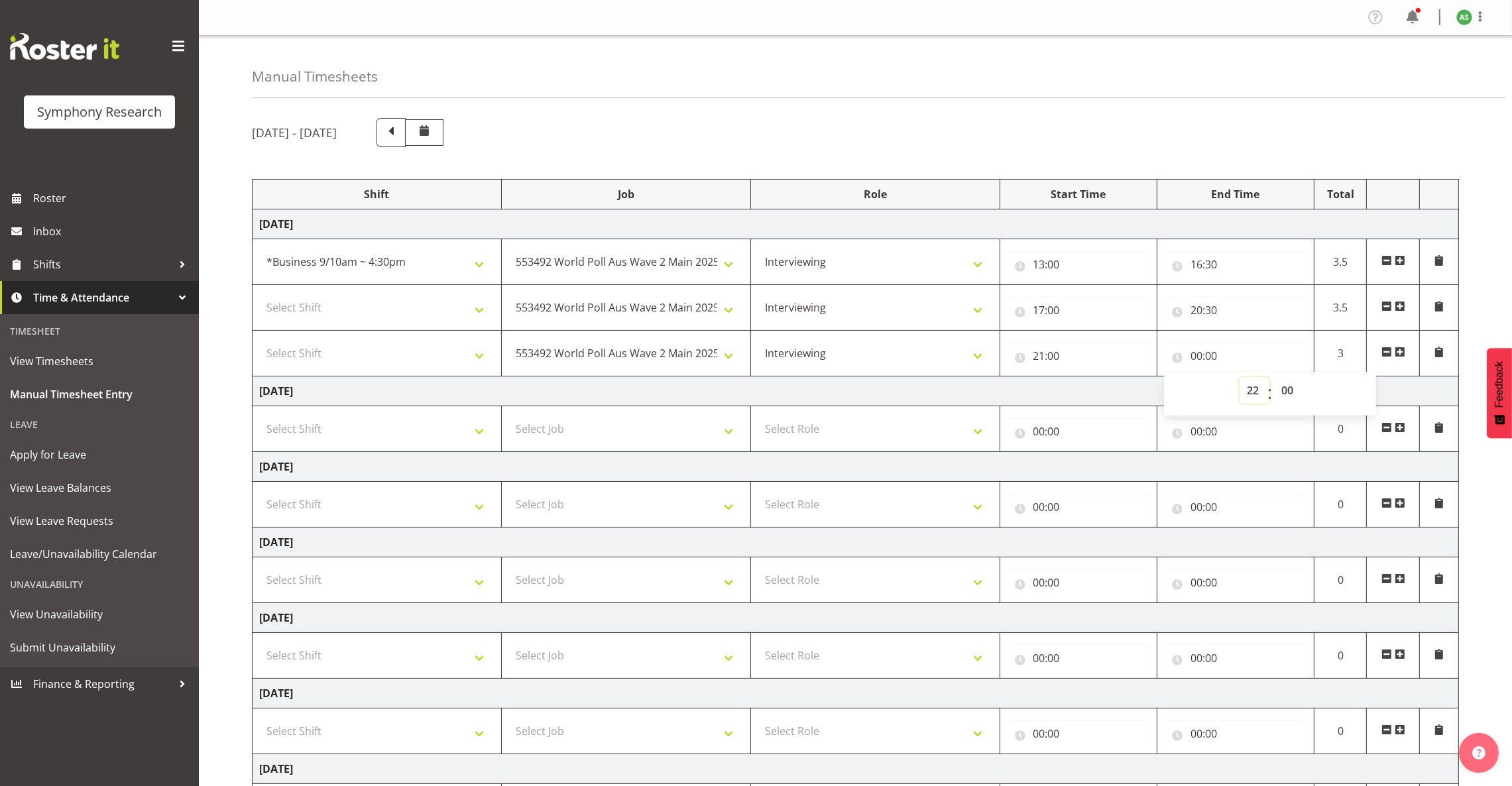
type input "22:00"
click at [1118, 354] on input "22:00" at bounding box center [1235, 356] width 143 height 27
click at [1118, 387] on select "00 01 02 03 04 05 06 07 08 09 10 11 12 13 14 15 16 17 18 19 20 21 22 23 24 25 2…" at bounding box center [1288, 390] width 30 height 27
select select "30"
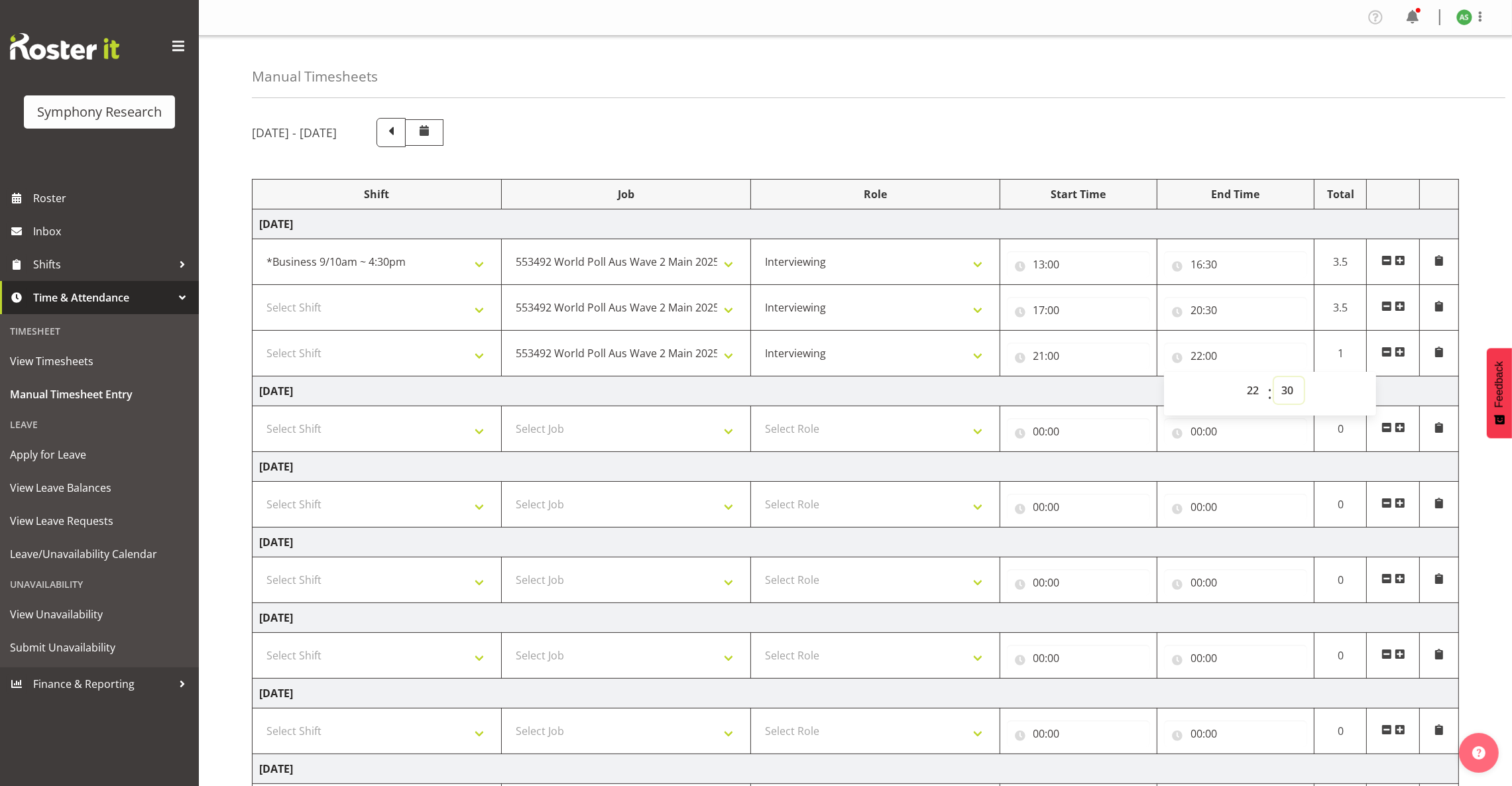
click at [1118, 379] on select "00 01 02 03 04 05 06 07 08 09 10 11 12 13 14 15 16 17 18 19 20 21 22 23 24 25 2…" at bounding box center [1288, 390] width 30 height 27
type input "22:30"
click at [477, 358] on select "Select Shift !!Weekend Residential (Roster IT Shift Label) *Business 9/10am ~ 4…" at bounding box center [376, 354] width 236 height 27
click at [627, 114] on div "[DATE] - [DATE] Shift Job Role Start Time End Time Total [DATE] !!Weekend Resid…" at bounding box center [881, 506] width 1260 height 796
click at [460, 306] on select "Select Shift !!Weekend Residential (Roster IT Shift Label) *Business 9/10am ~ 4…" at bounding box center [376, 308] width 236 height 27
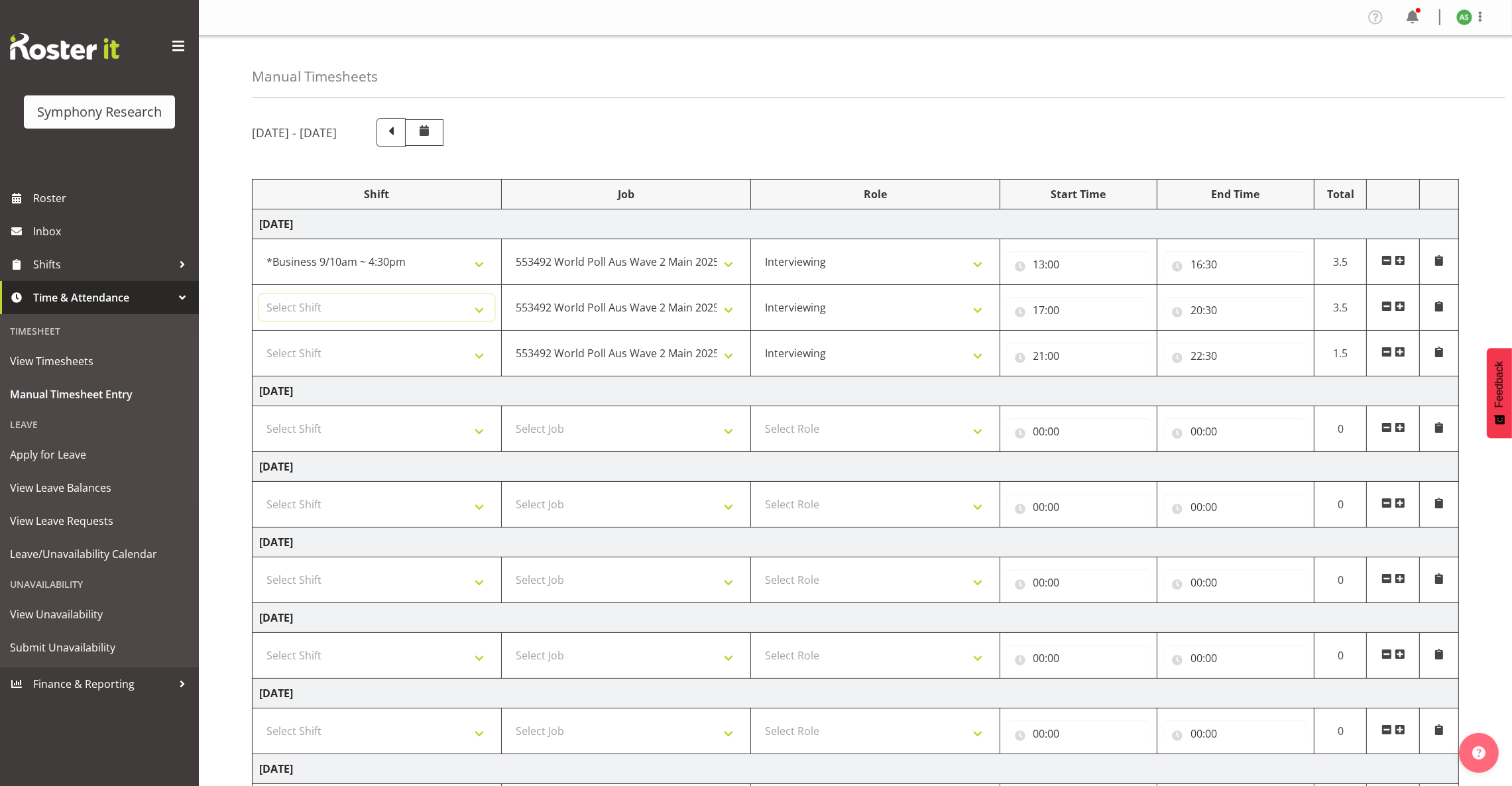
drag, startPoint x: 448, startPoint y: 301, endPoint x: 449, endPoint y: 294, distance: 7.1
click at [448, 299] on select "Select Shift !!Weekend Residential (Roster IT Shift Label) *Business 9/10am ~ 4…" at bounding box center [376, 308] width 236 height 27
click at [466, 264] on select "!!Weekend Residential (Roster IT Shift Label) *Business 9/10am ~ 4:30pm *Busine…" at bounding box center [376, 261] width 236 height 27
click at [539, 373] on td "550060 IF Admin 553492 World Poll Aus Wave 2 Main 2025 553493 World Poll NZ Wav…" at bounding box center [625, 353] width 249 height 46
click at [480, 310] on select "Select Shift !!Weekend Residential (Roster IT Shift Label) *Business 9/10am ~ 4…" at bounding box center [376, 308] width 236 height 27
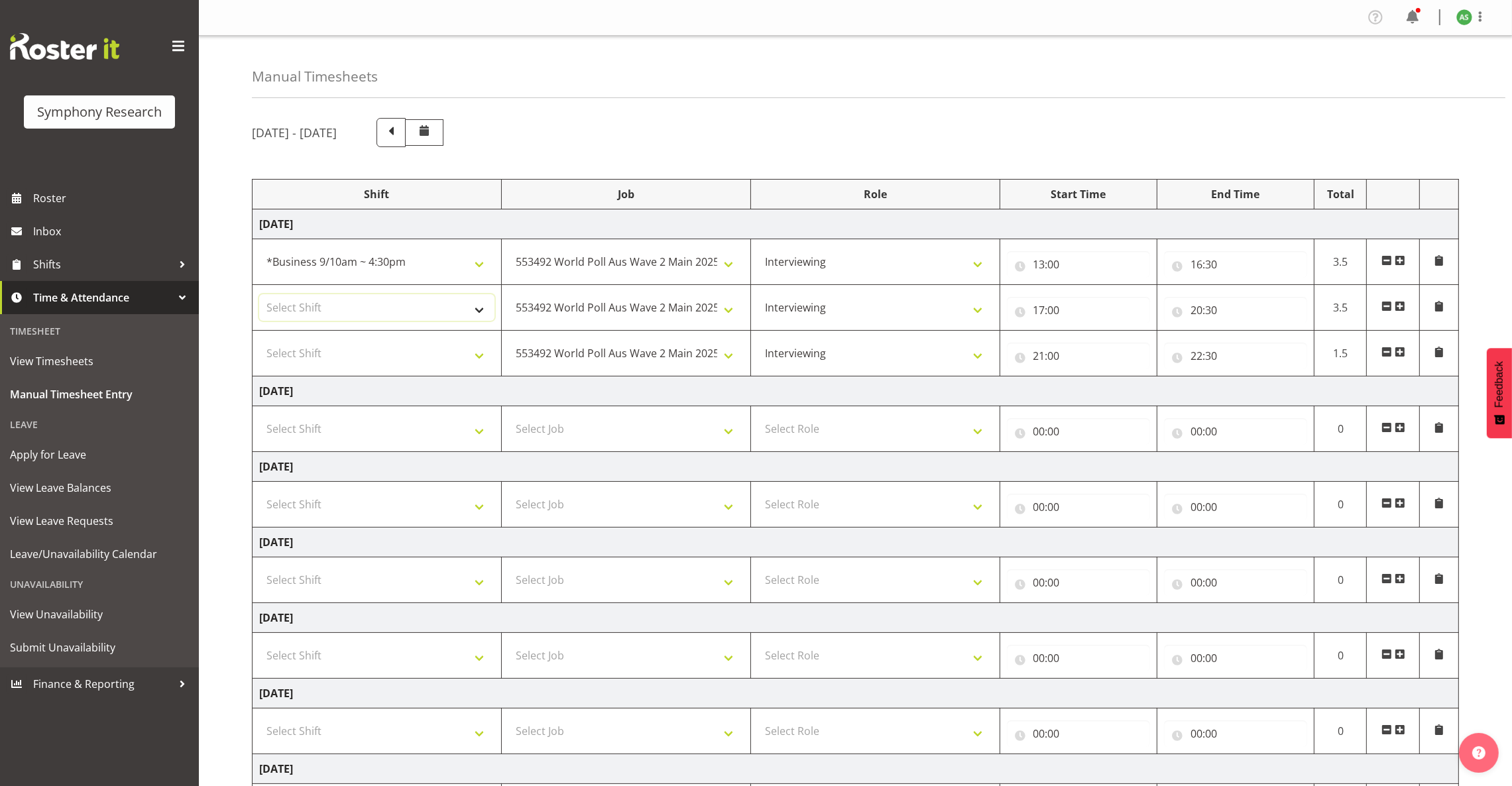
select select "41604"
click at [259, 295] on select "Select Shift !!Weekend Residential (Roster IT Shift Label) *Business 9/10am ~ 4…" at bounding box center [376, 308] width 236 height 27
click at [475, 354] on select "Select Shift !!Weekend Residential (Roster IT Shift Label) *Business 9/10am ~ 4…" at bounding box center [376, 354] width 236 height 27
select select "56692"
click at [259, 341] on select "Select Shift !!Weekend Residential (Roster IT Shift Label) *Business 9/10am ~ 4…" at bounding box center [376, 354] width 236 height 27
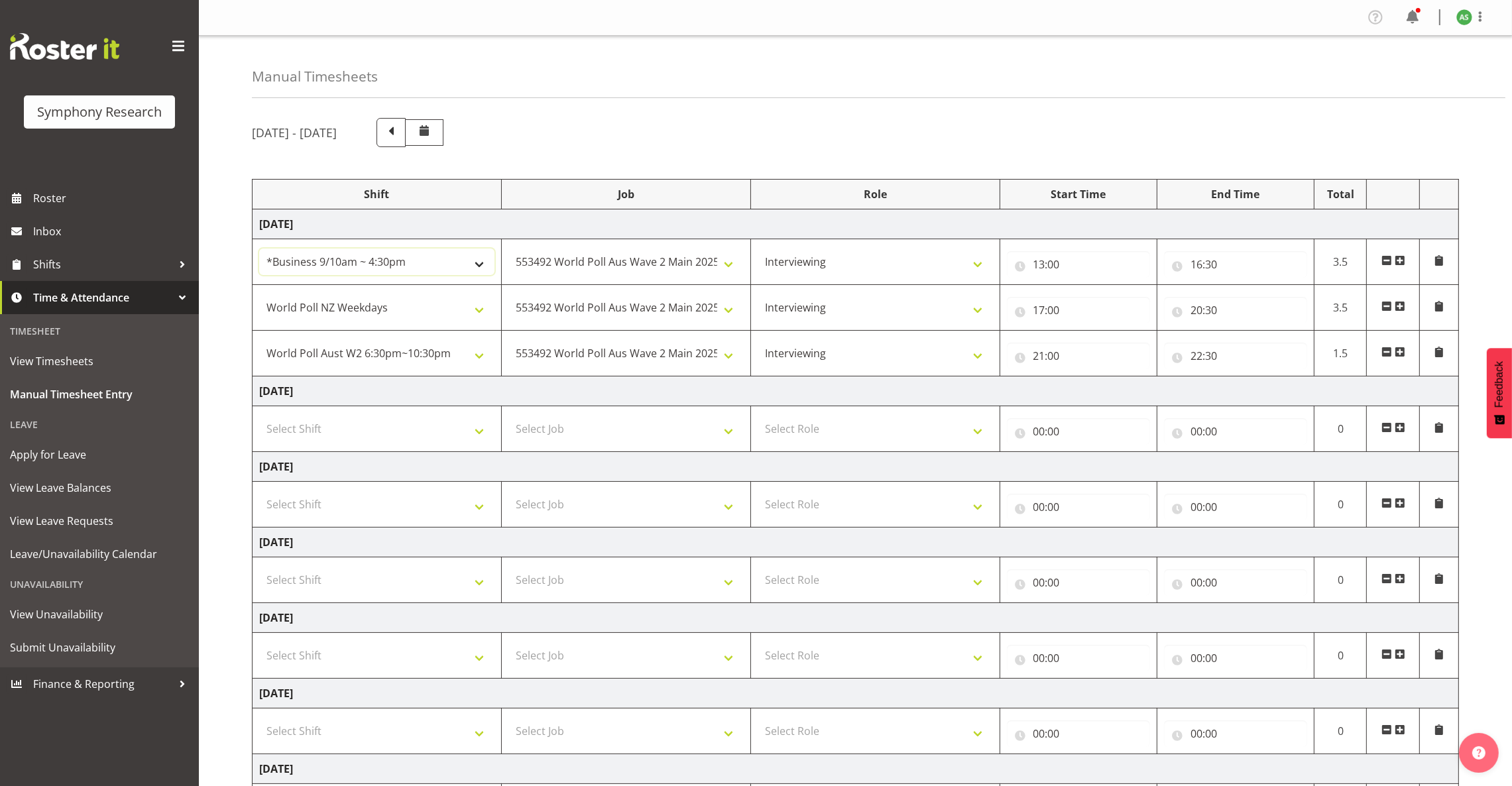
click at [474, 269] on select "!!Weekend Residential (Roster IT Shift Label) *Business 9/10am ~ 4:30pm *Busine…" at bounding box center [376, 261] width 236 height 27
click at [590, 389] on td "[DATE]" at bounding box center [855, 390] width 1207 height 30
click at [726, 304] on select "550060 IF Admin 553492 World Poll Aus Wave 2 Main 2025 553493 World Poll NZ Wav…" at bounding box center [626, 308] width 236 height 27
select select "10527"
click at [509, 295] on select "550060 IF Admin 553492 World Poll Aus Wave 2 Main 2025 553493 World Poll NZ Wav…" at bounding box center [626, 308] width 236 height 27
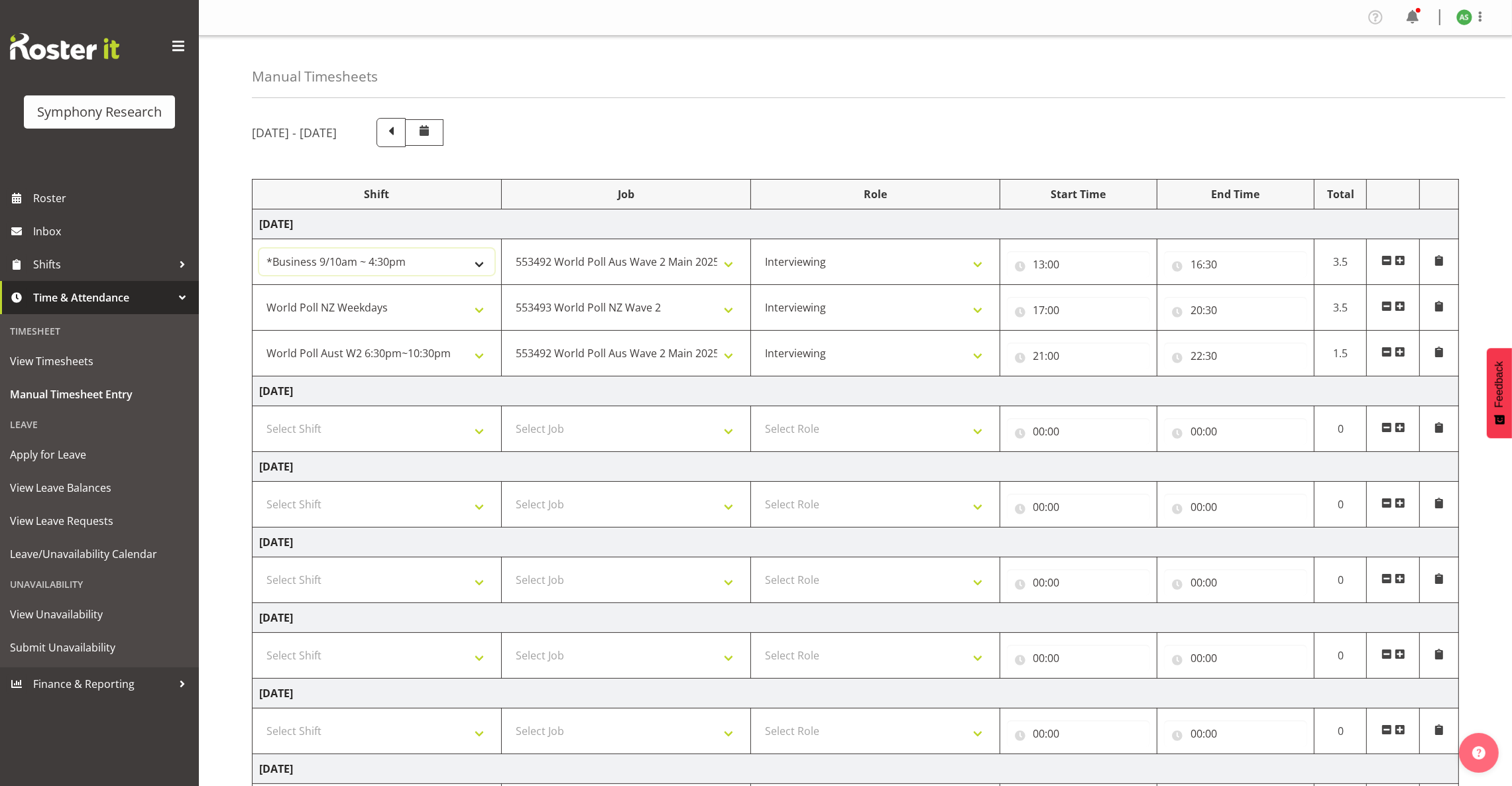
click at [477, 268] on select "!!Weekend Residential (Roster IT Shift Label) *Business 9/10am ~ 4:30pm *Busine…" at bounding box center [376, 261] width 236 height 27
click at [259, 250] on select "!!Weekend Residential (Roster IT Shift Label) *Business 9/10am ~ 4:30pm *Busine…" at bounding box center [376, 261] width 236 height 27
click at [462, 261] on select "!!Weekend Residential (Roster IT Shift Label) *Business 9/10am ~ 4:30pm *Busine…" at bounding box center [376, 261] width 236 height 27
click at [259, 250] on select "!!Weekend Residential (Roster IT Shift Label) *Business 9/10am ~ 4:30pm *Busine…" at bounding box center [376, 261] width 236 height 27
click at [442, 264] on select "!!Weekend Residential (Roster IT Shift Label) *Business 9/10am ~ 4:30pm *Busine…" at bounding box center [376, 261] width 236 height 27
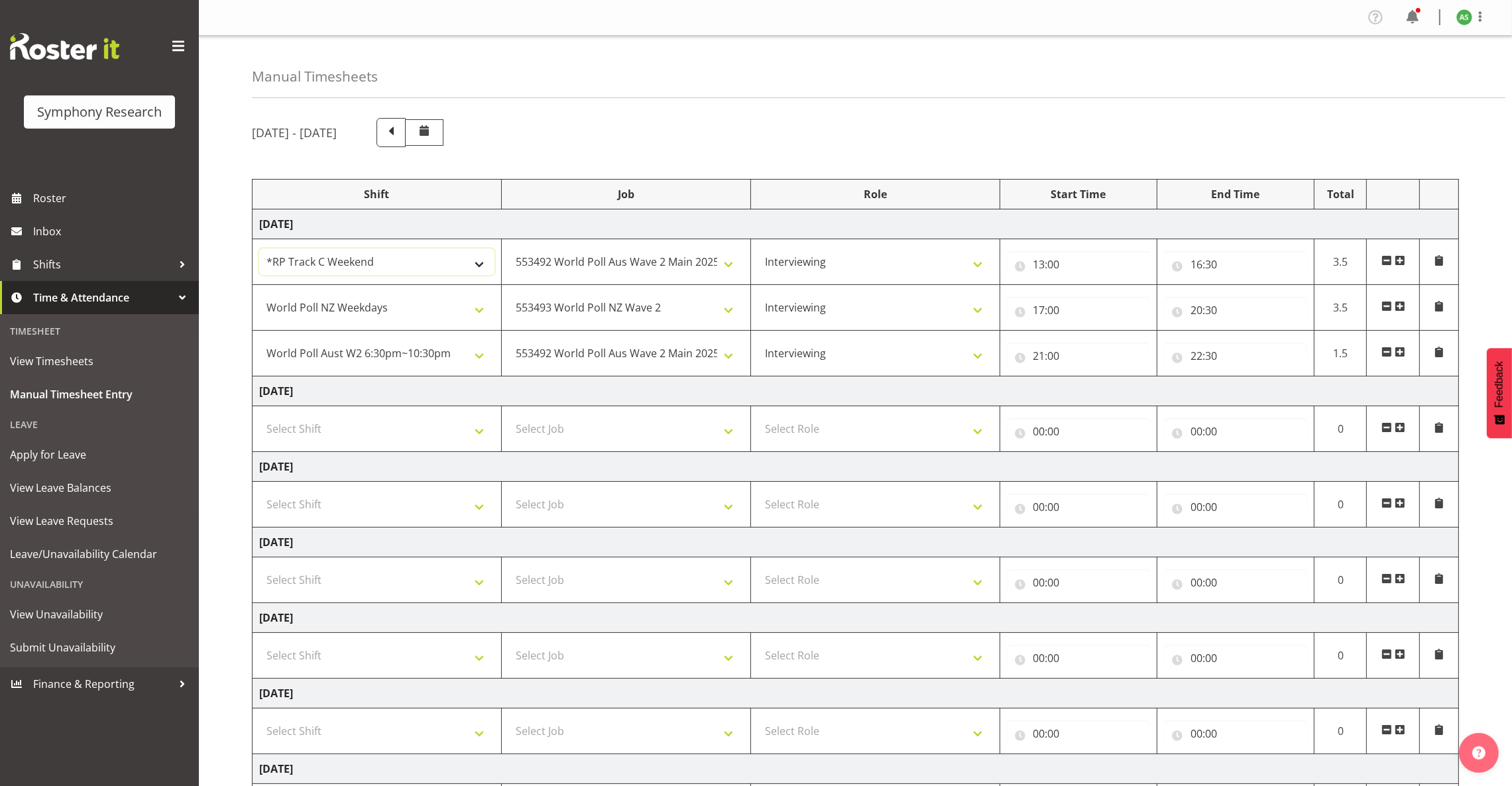
select select "26078"
click at [259, 250] on select "!!Weekend Residential (Roster IT Shift Label) *Business 9/10am ~ 4:30pm *Busine…" at bounding box center [376, 261] width 236 height 27
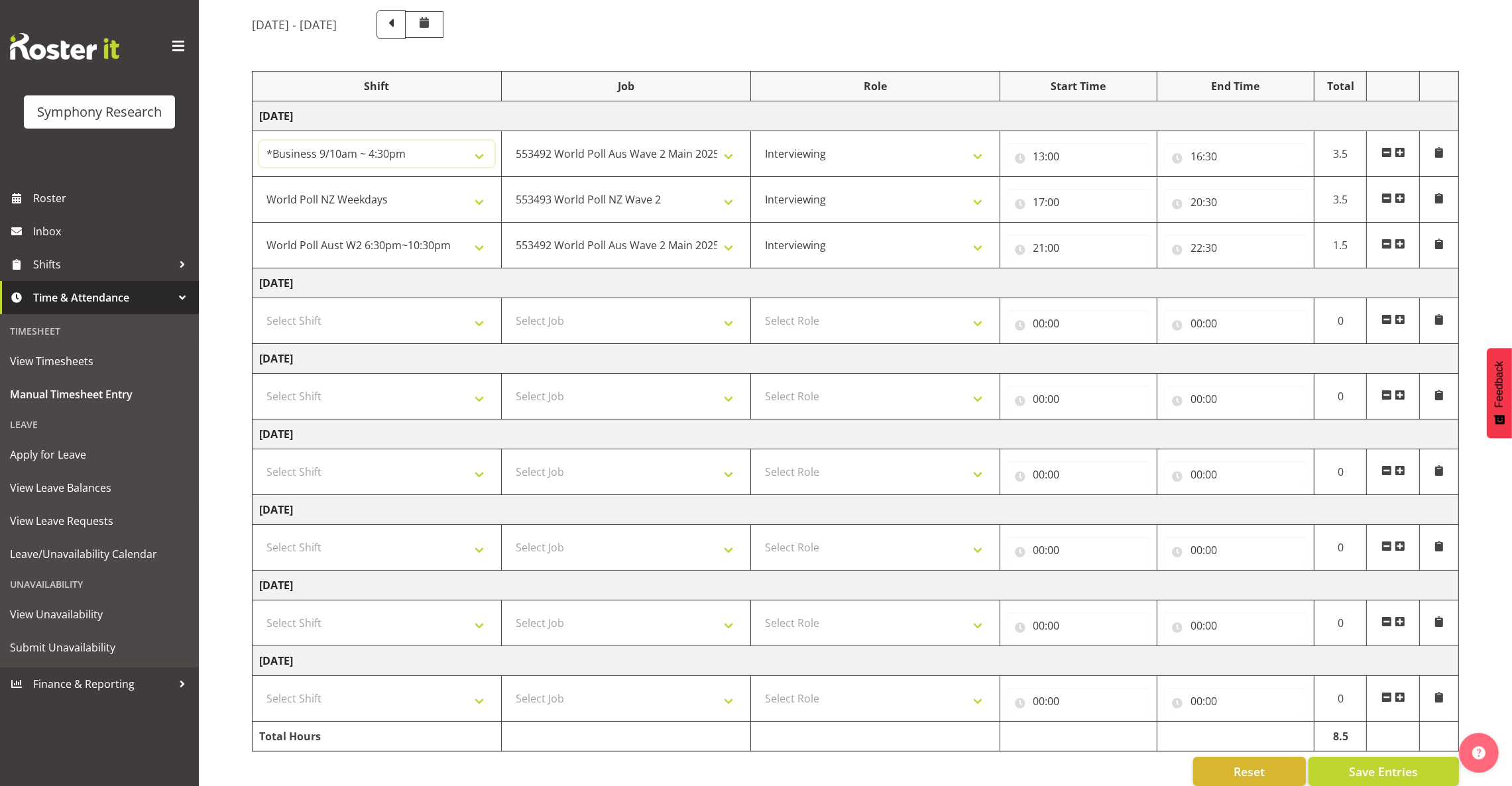
scroll to position [136, 0]
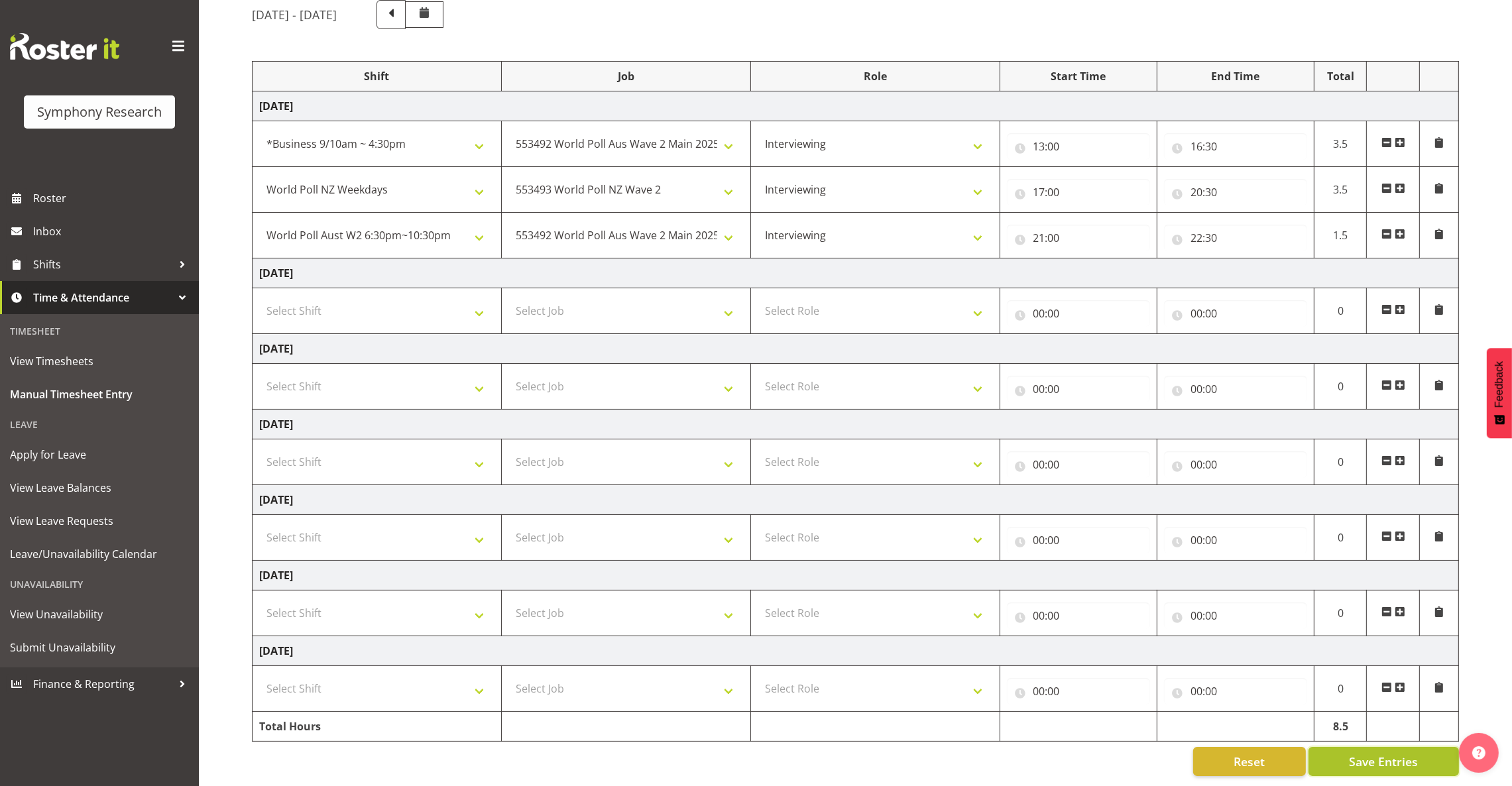
click at [1118, 753] on span "Save Entries" at bounding box center [1383, 761] width 69 height 17
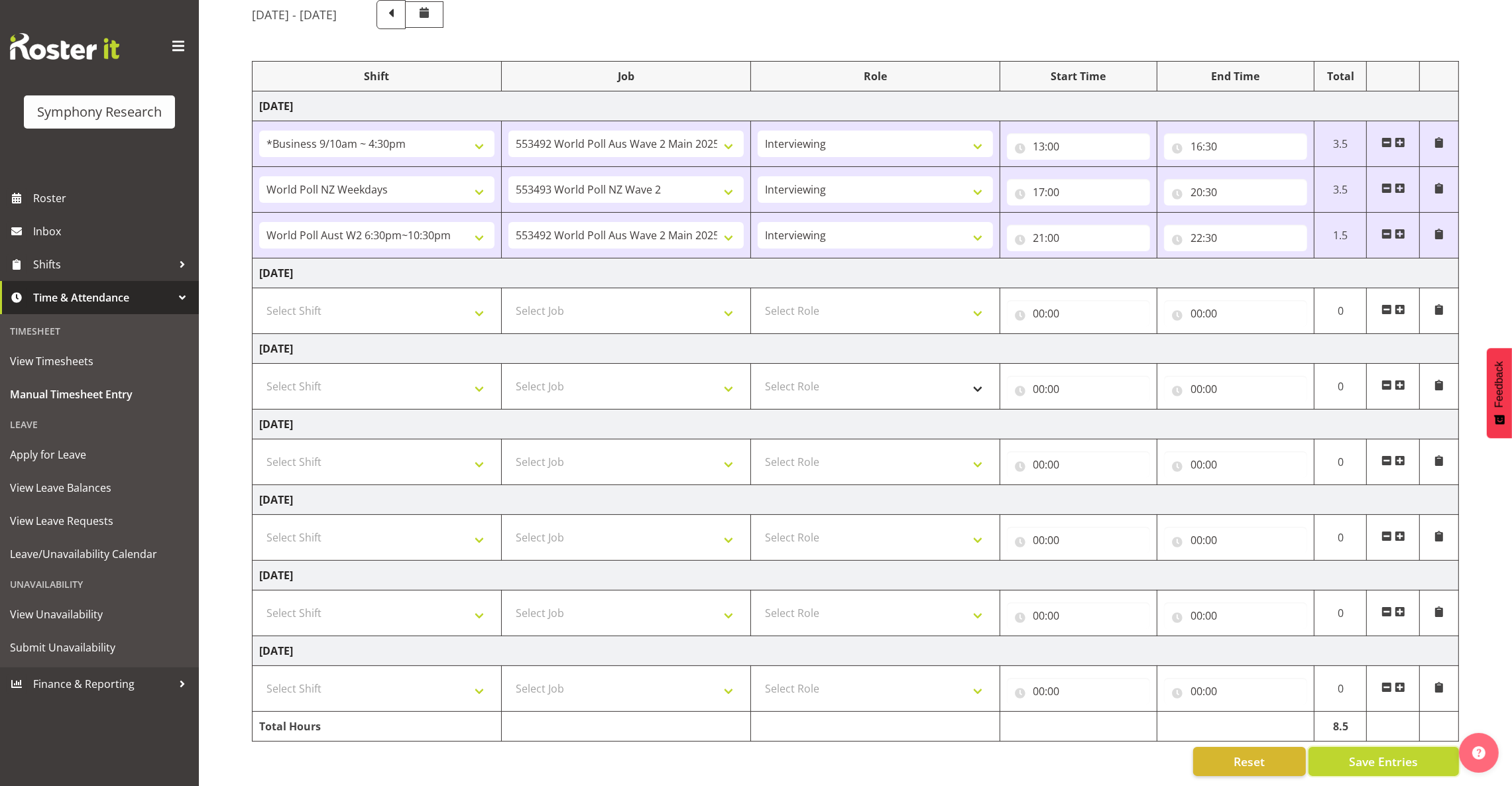
scroll to position [37, 0]
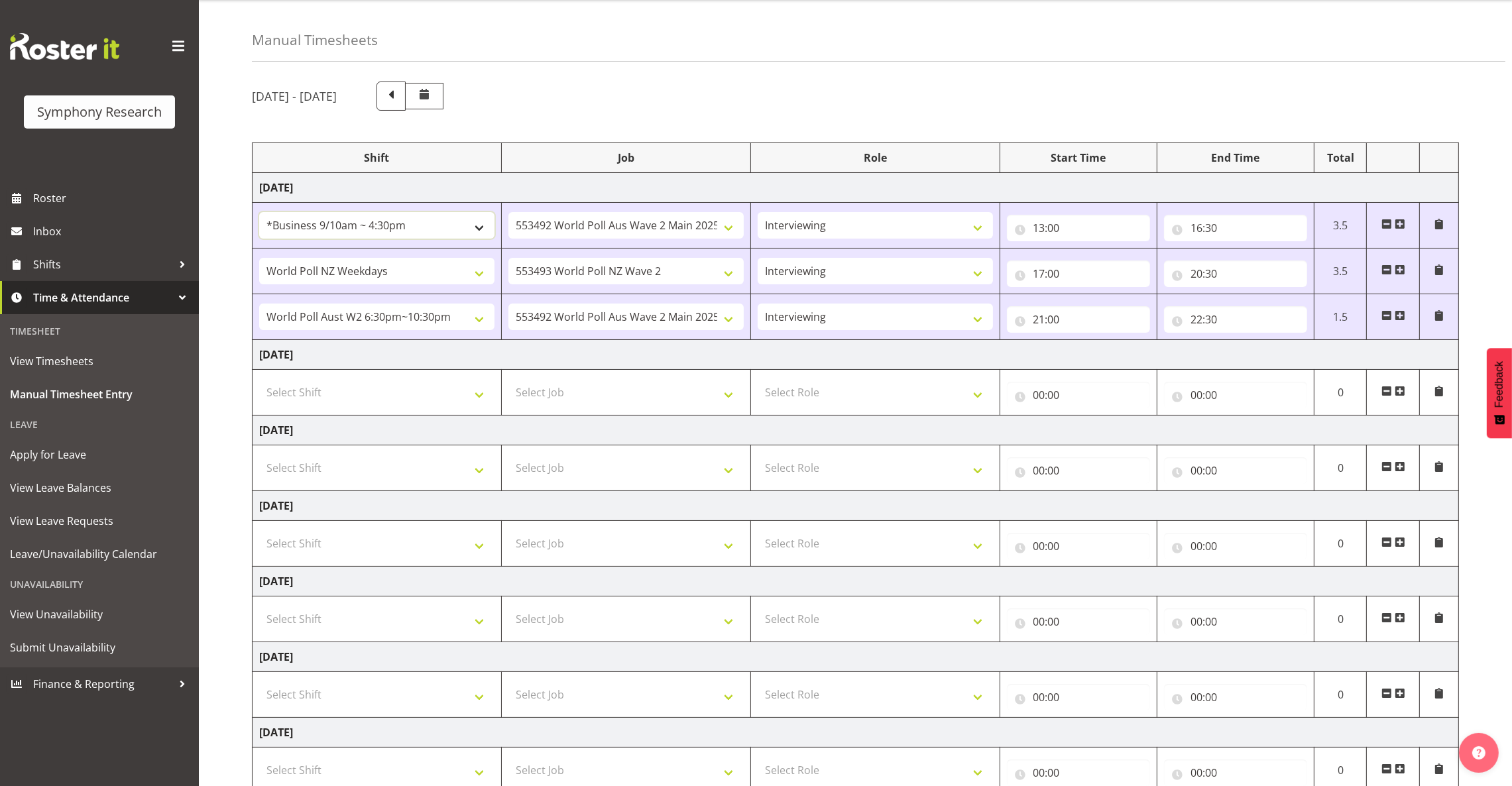
click at [474, 230] on select "!!Weekend Residential (Roster IT Shift Label) *Business 9/10am ~ 4:30pm *Busine…" at bounding box center [376, 226] width 236 height 27
click at [853, 71] on div "Manual Timesheets [DATE] - [DATE] Shift Job Role Start Time End Time Total [DAT…" at bounding box center [855, 432] width 1313 height 867
click at [468, 226] on select "!!Weekend Residential (Roster IT Shift Label) *Business 9/10am ~ 4:30pm *Busine…" at bounding box center [376, 226] width 236 height 27
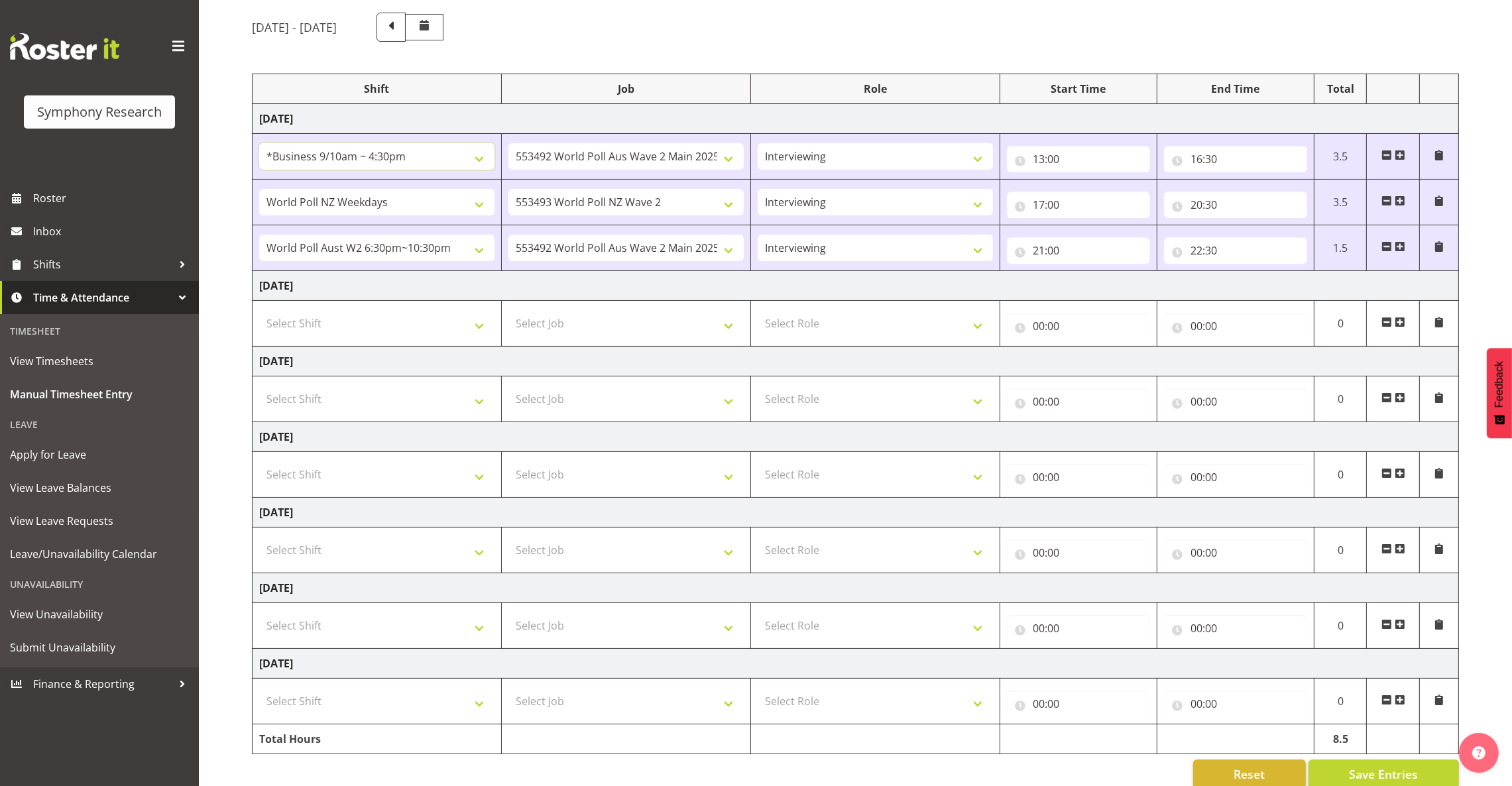
scroll to position [136, 0]
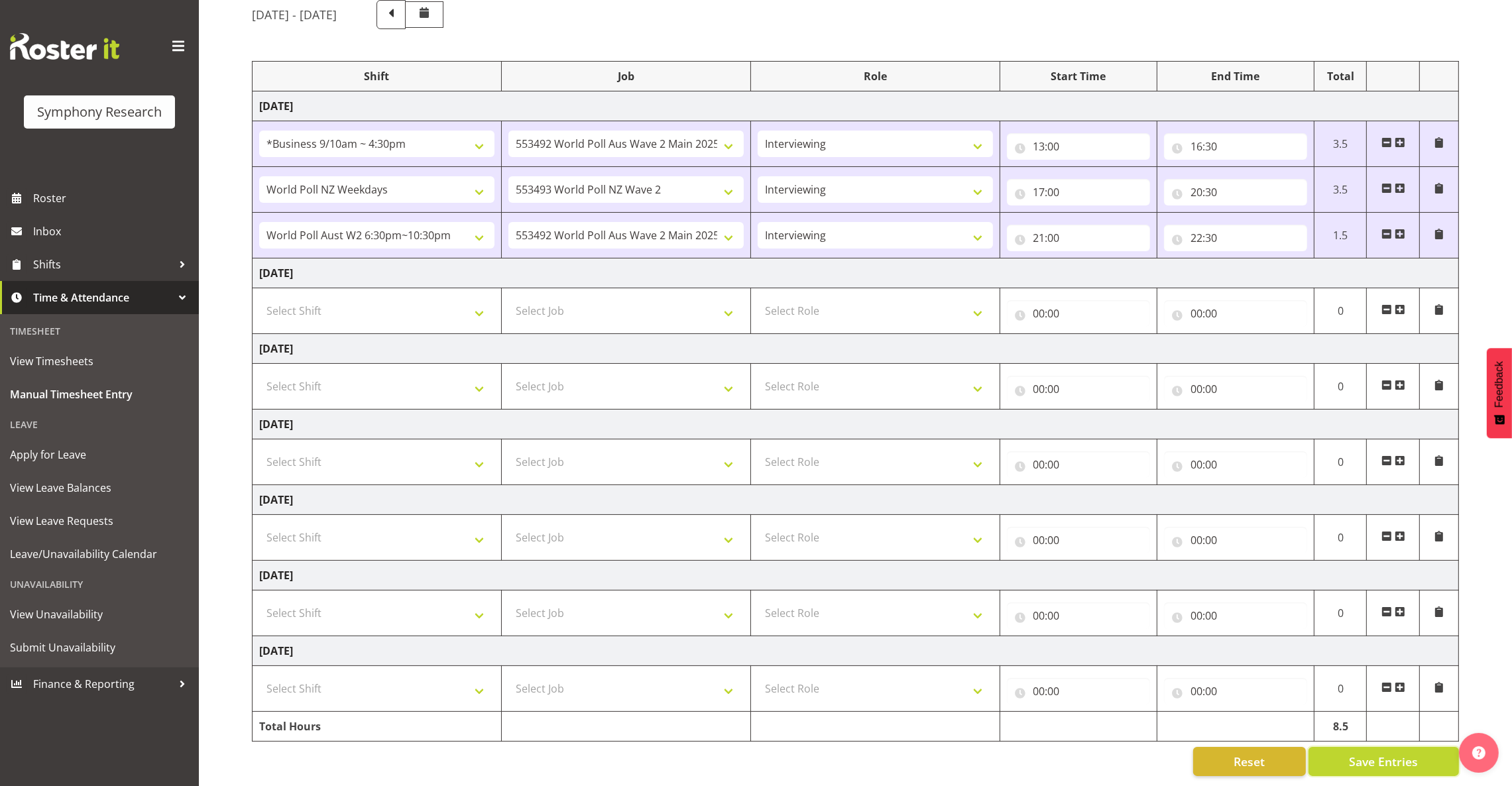
drag, startPoint x: 1368, startPoint y: 755, endPoint x: 1467, endPoint y: 540, distance: 236.7
click at [1118, 754] on span "Save Entries" at bounding box center [1383, 761] width 69 height 17
